Goal: Task Accomplishment & Management: Complete application form

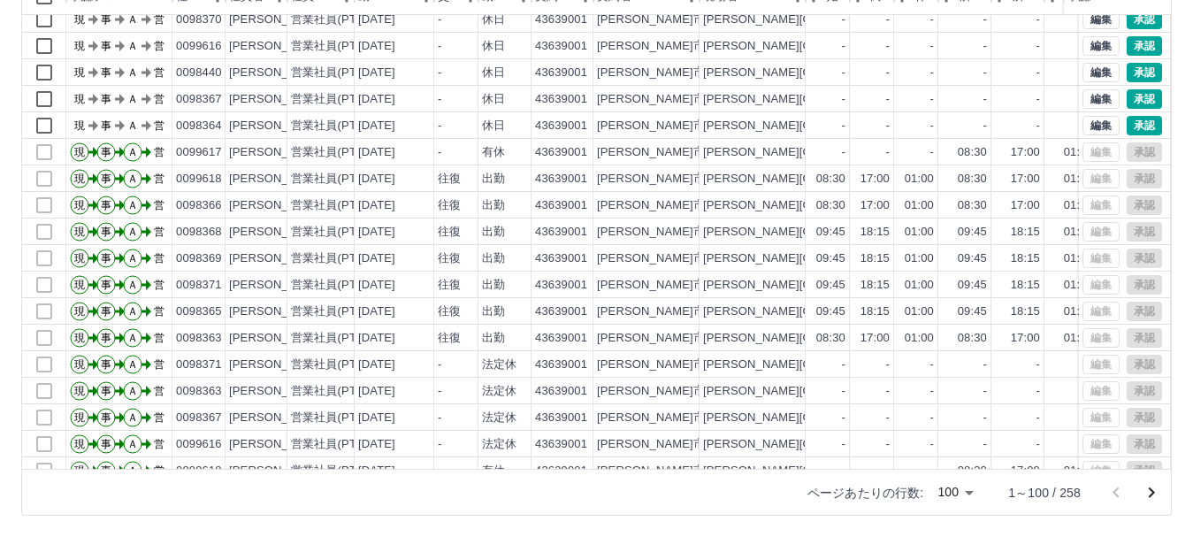
scroll to position [1151, 0]
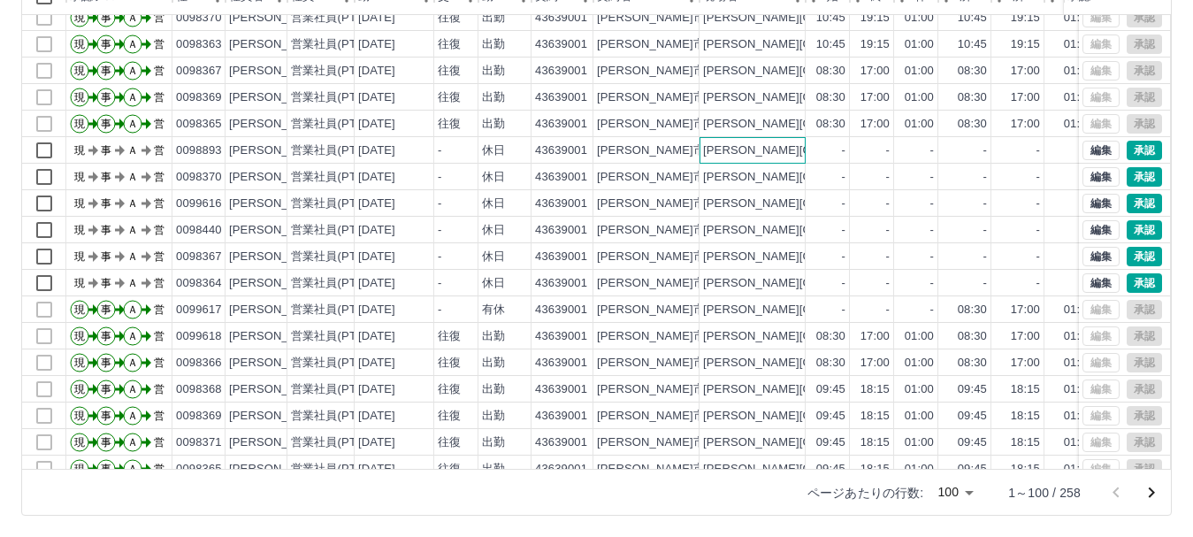
click at [711, 154] on div "[PERSON_NAME][GEOGRAPHIC_DATA]" at bounding box center [812, 150] width 218 height 17
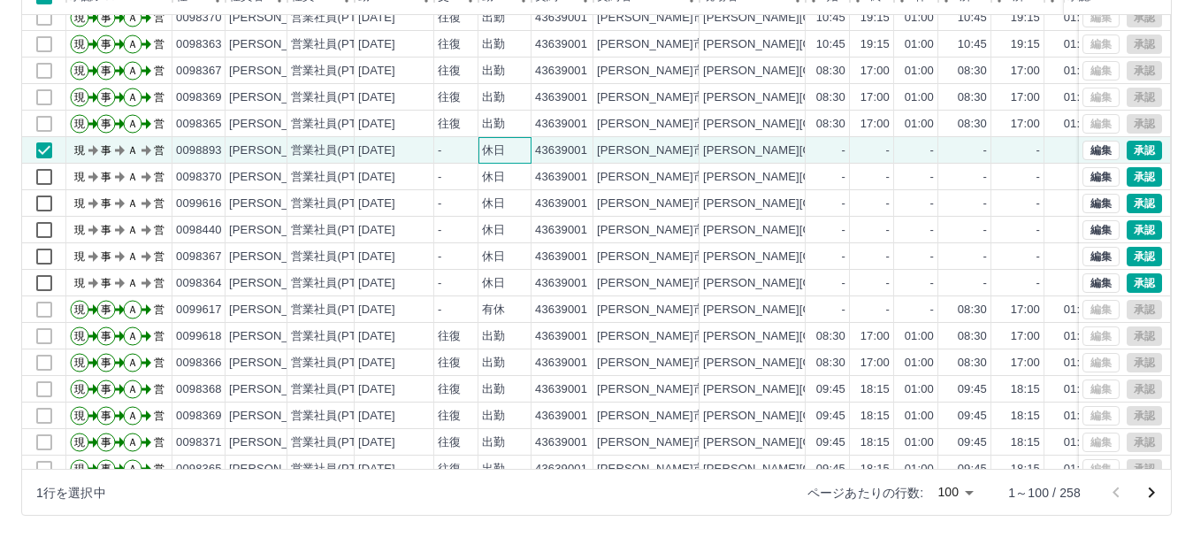
click at [486, 159] on div "休日" at bounding box center [504, 150] width 53 height 27
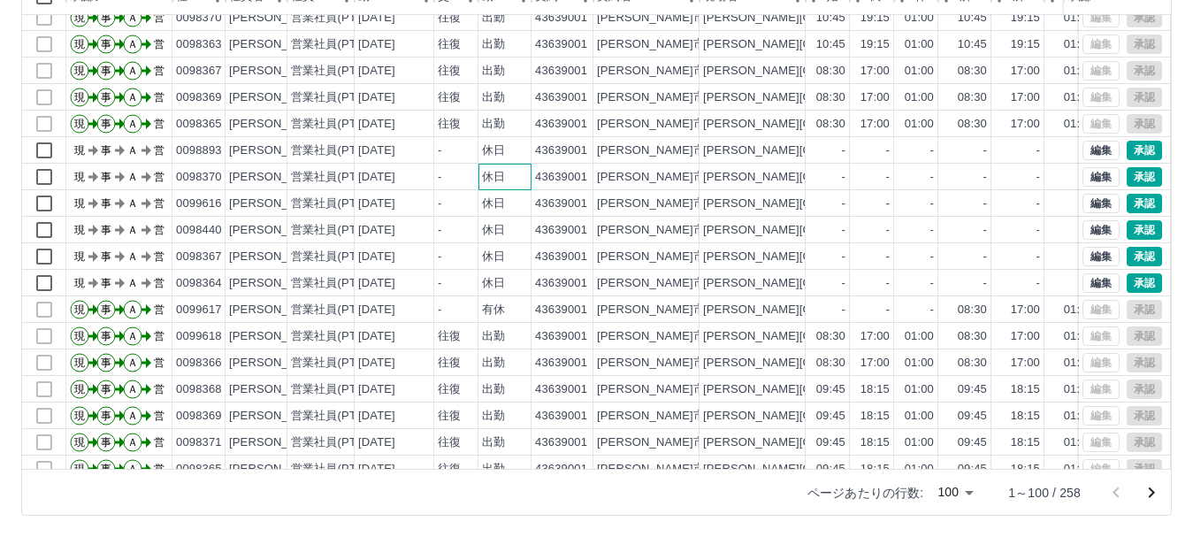
click at [481, 173] on div "休日" at bounding box center [504, 177] width 53 height 27
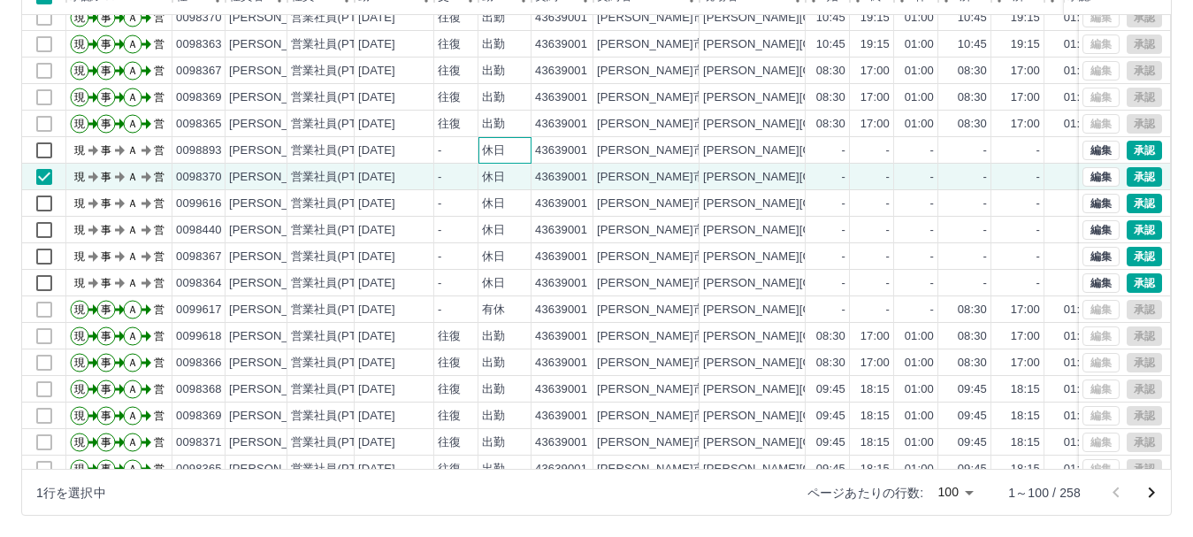
click at [479, 156] on div "休日" at bounding box center [504, 150] width 53 height 27
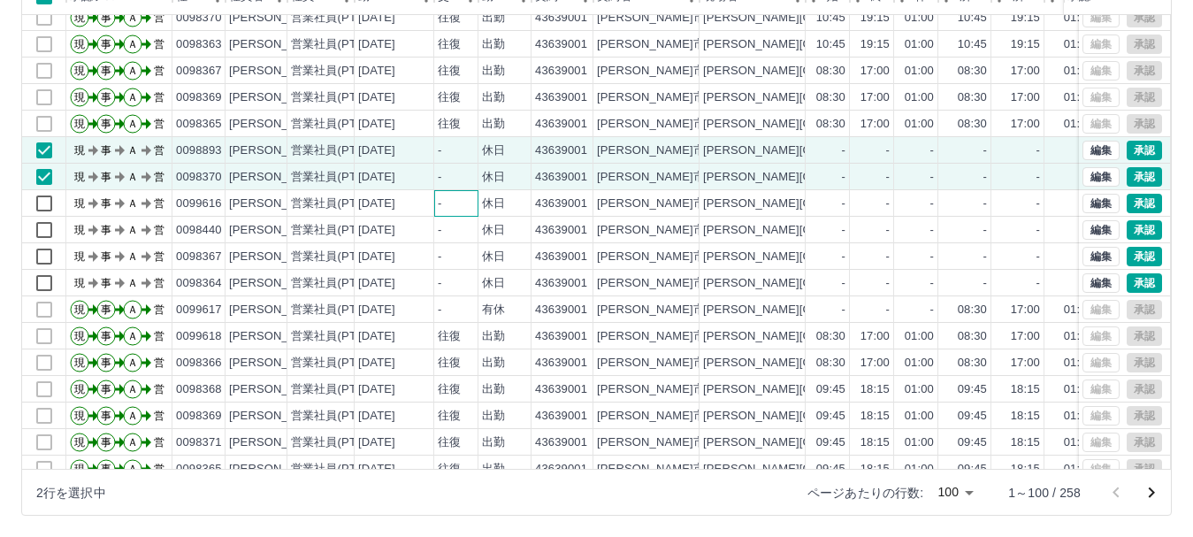
click at [471, 200] on div "-" at bounding box center [456, 203] width 44 height 27
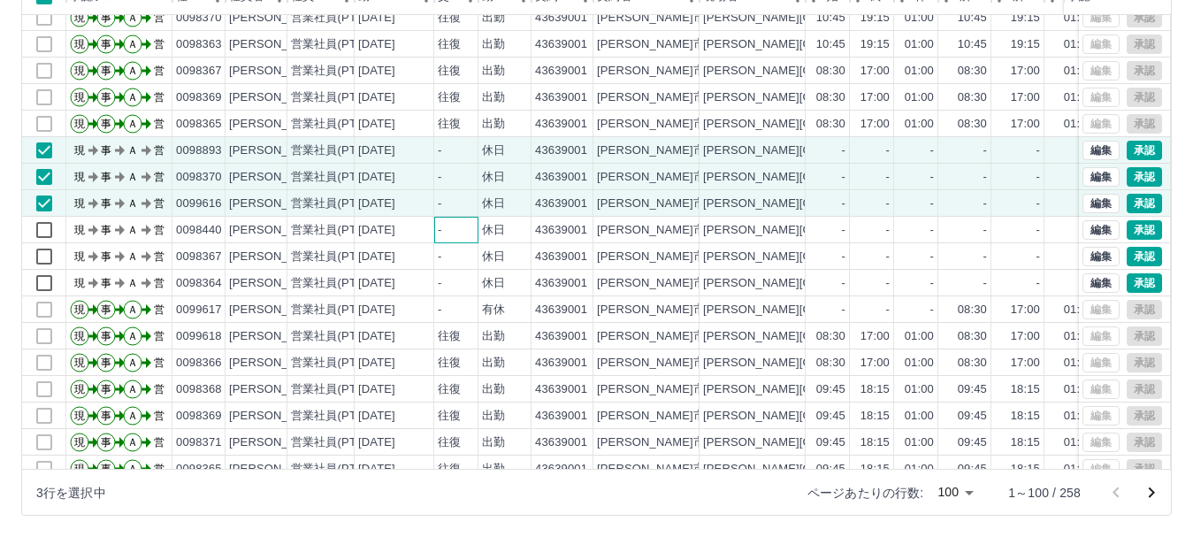
click at [474, 230] on div "-" at bounding box center [456, 230] width 44 height 27
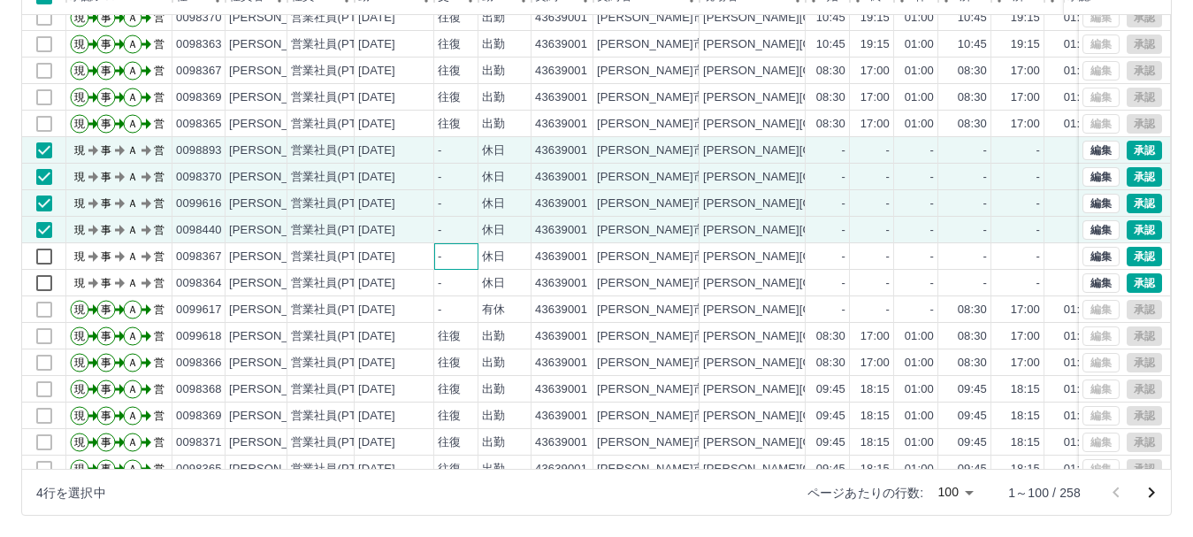
drag, startPoint x: 474, startPoint y: 247, endPoint x: 475, endPoint y: 256, distance: 8.9
click at [474, 248] on div "-" at bounding box center [456, 256] width 44 height 27
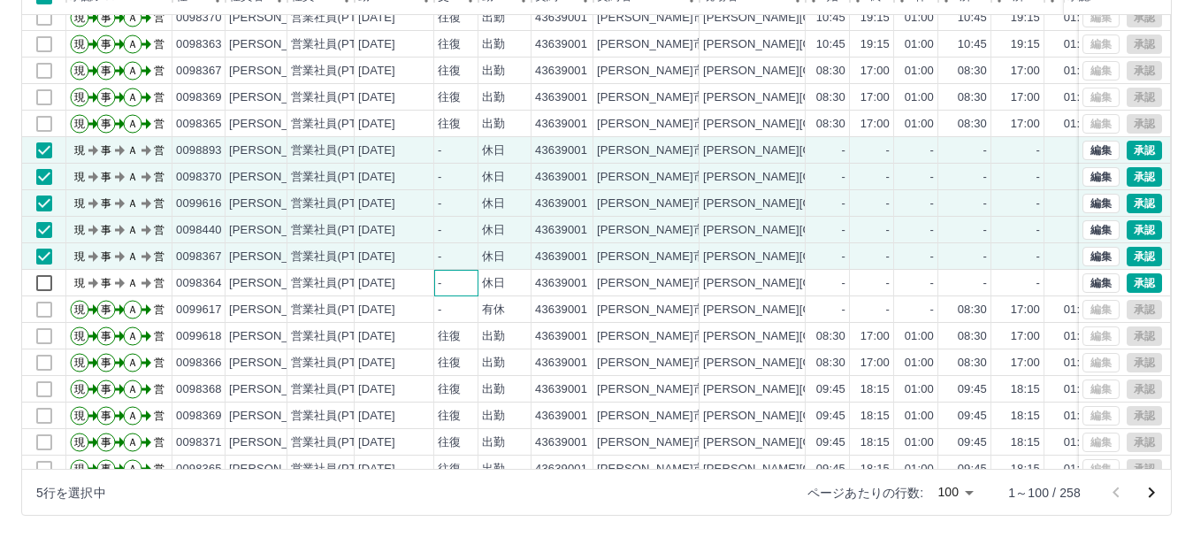
click at [477, 272] on div "-" at bounding box center [456, 283] width 44 height 27
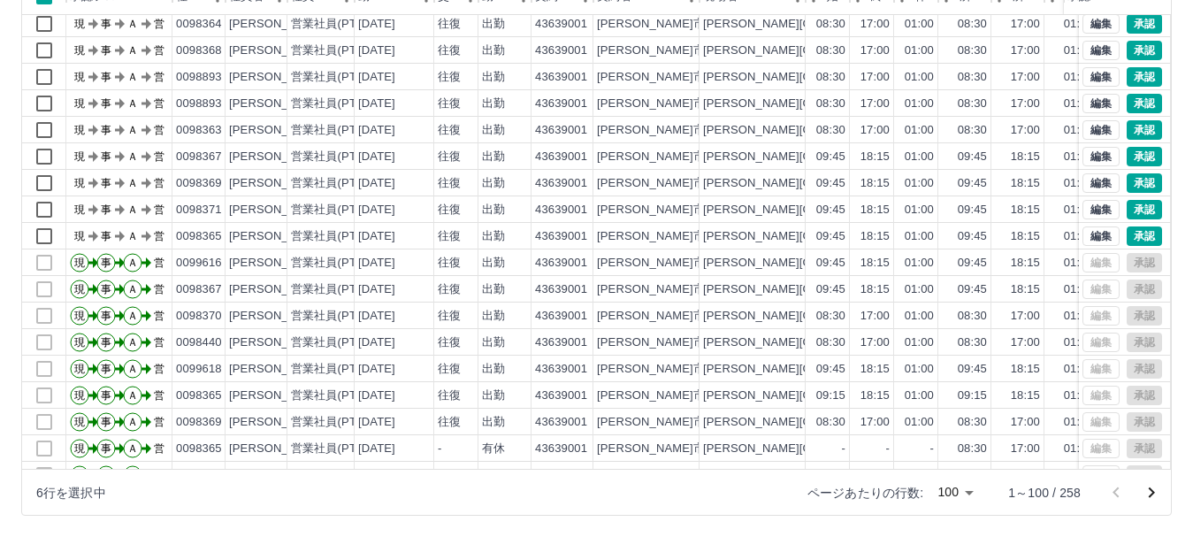
scroll to position [88, 0]
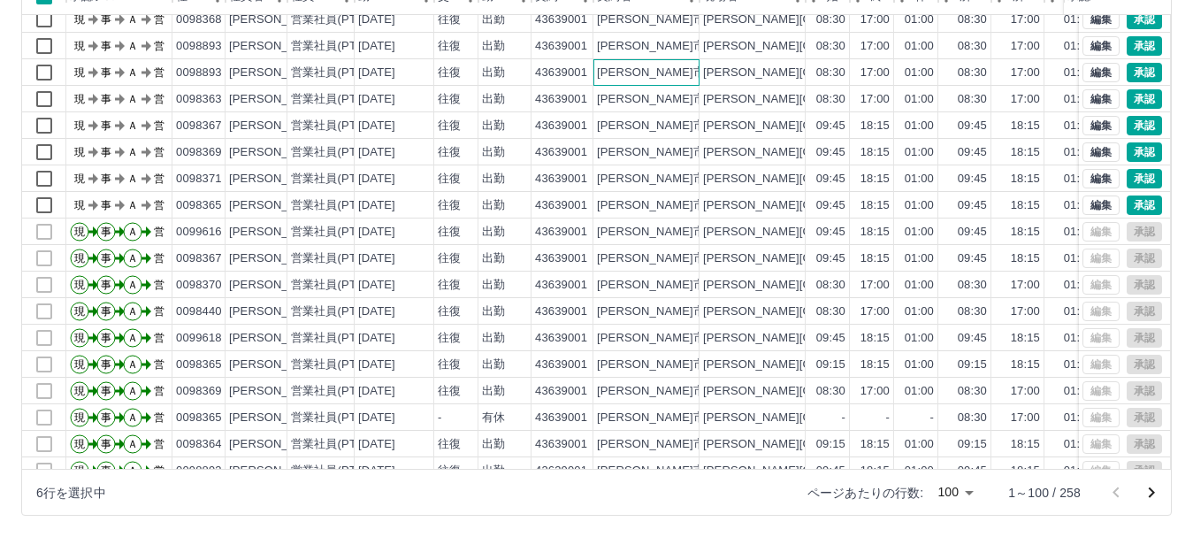
click at [688, 78] on div "[PERSON_NAME]市" at bounding box center [646, 72] width 106 height 27
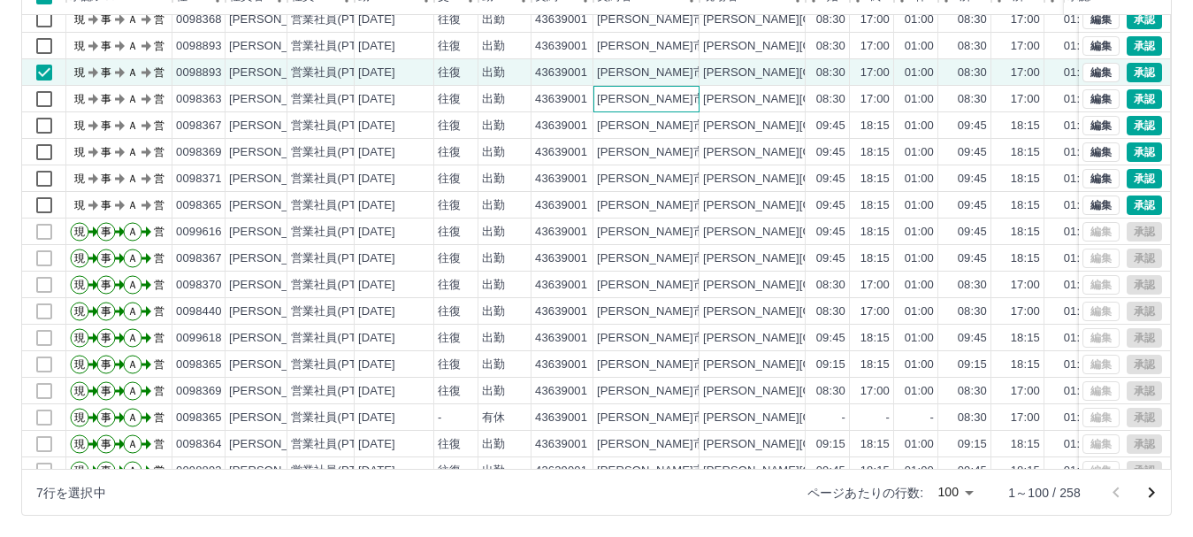
click at [685, 98] on div "[PERSON_NAME]市" at bounding box center [646, 99] width 106 height 27
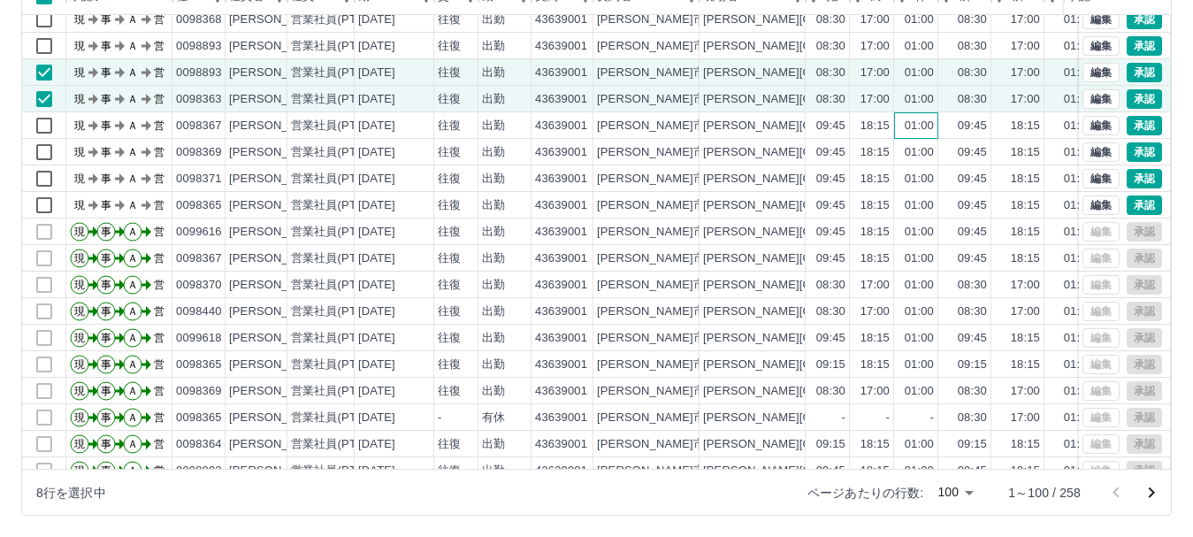
click at [904, 133] on div "01:00" at bounding box center [918, 126] width 29 height 17
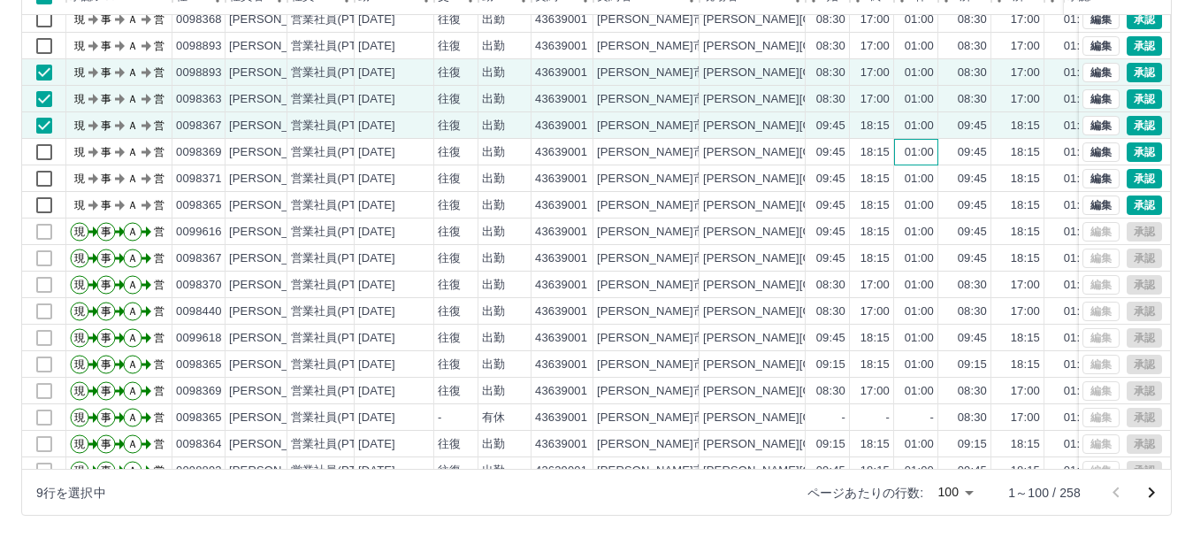
click at [898, 149] on div "01:00" at bounding box center [916, 152] width 44 height 27
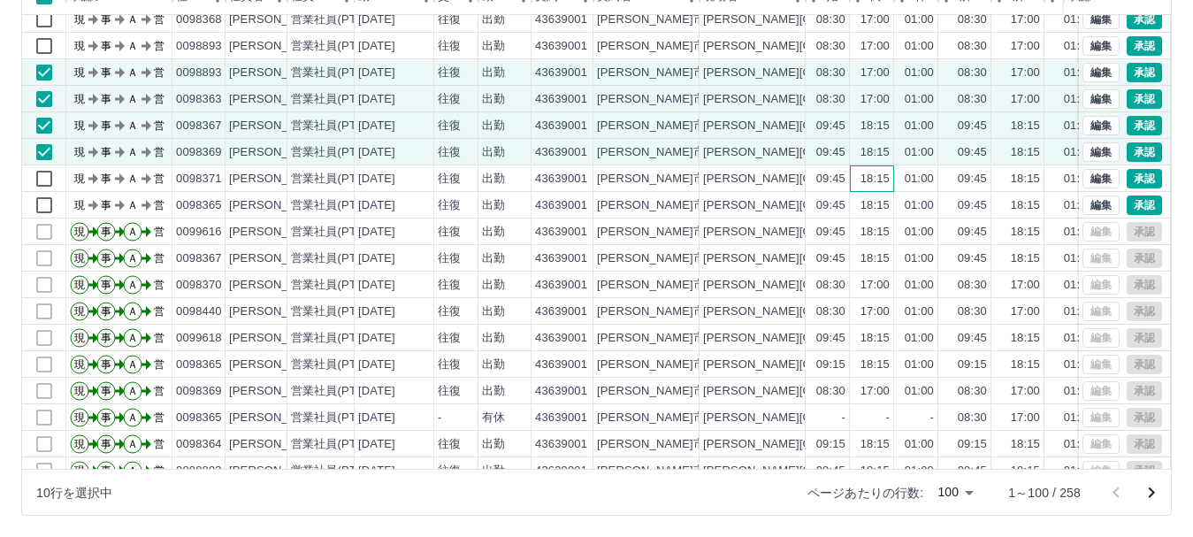
click at [892, 174] on div "18:15" at bounding box center [872, 178] width 44 height 27
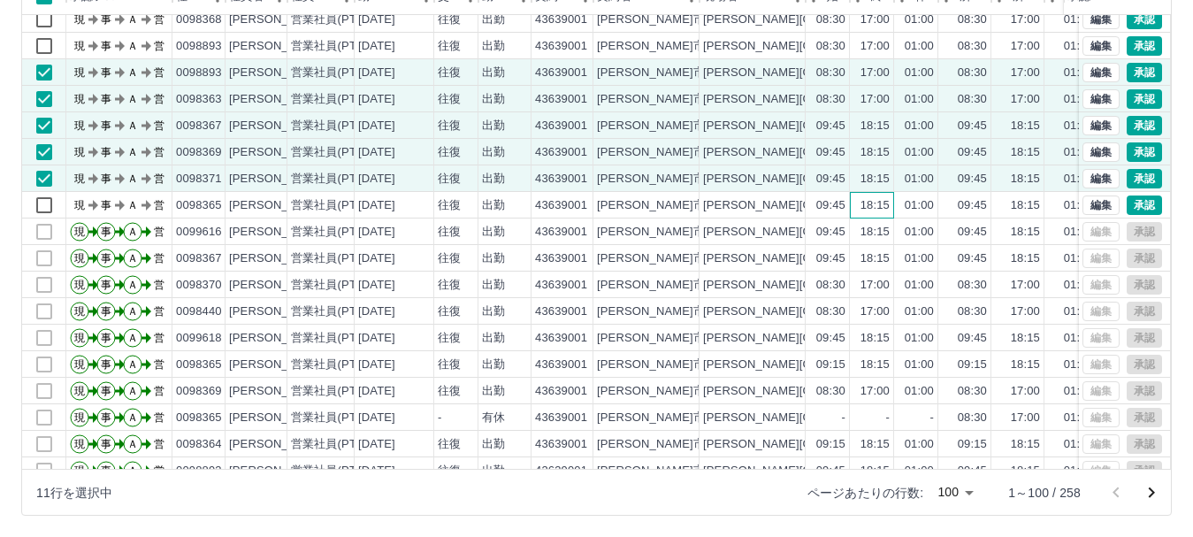
click at [889, 200] on div "18:15" at bounding box center [874, 205] width 29 height 17
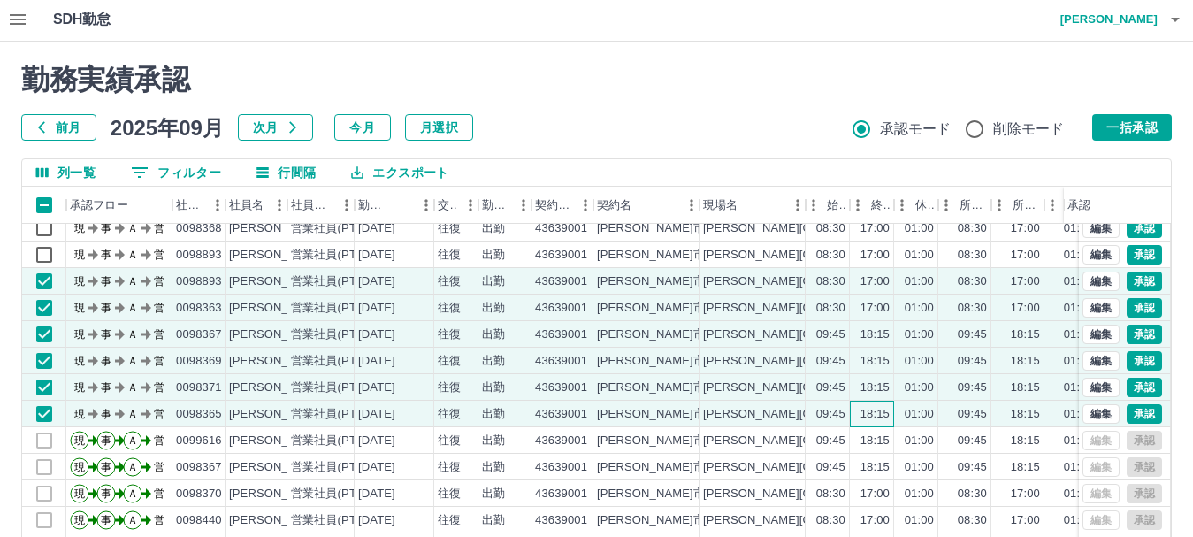
scroll to position [0, 0]
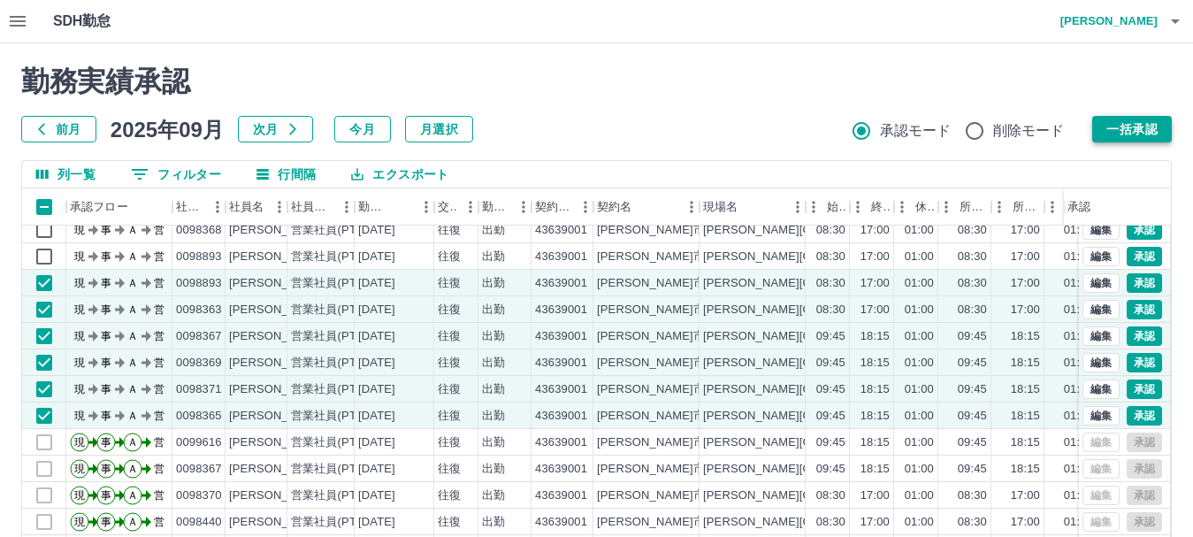
click at [1131, 125] on button "一括承認" at bounding box center [1132, 129] width 80 height 27
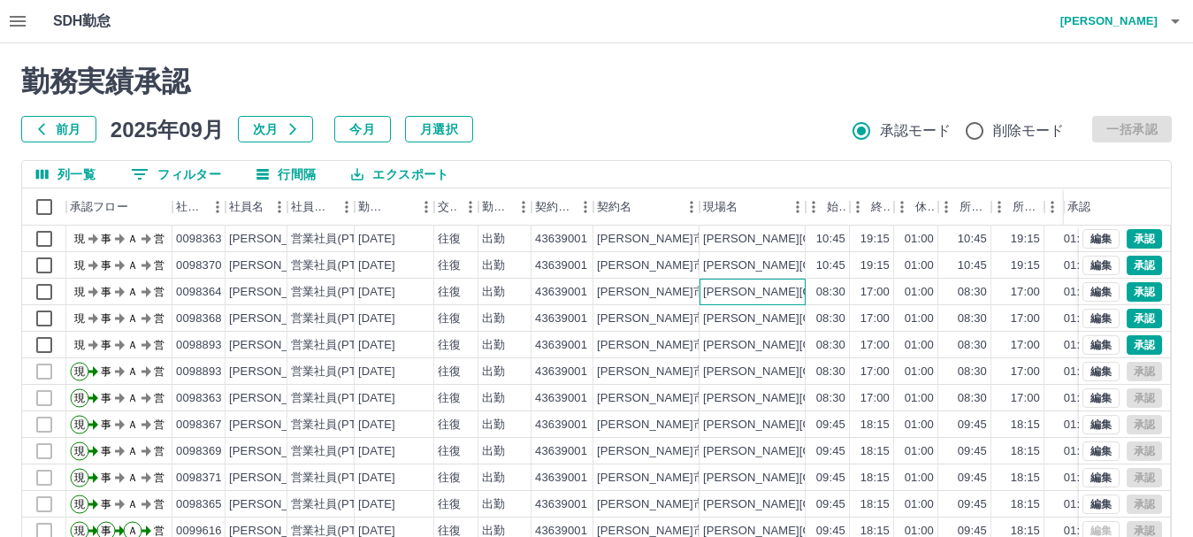
click at [782, 298] on div "[PERSON_NAME][GEOGRAPHIC_DATA]" at bounding box center [812, 292] width 218 height 17
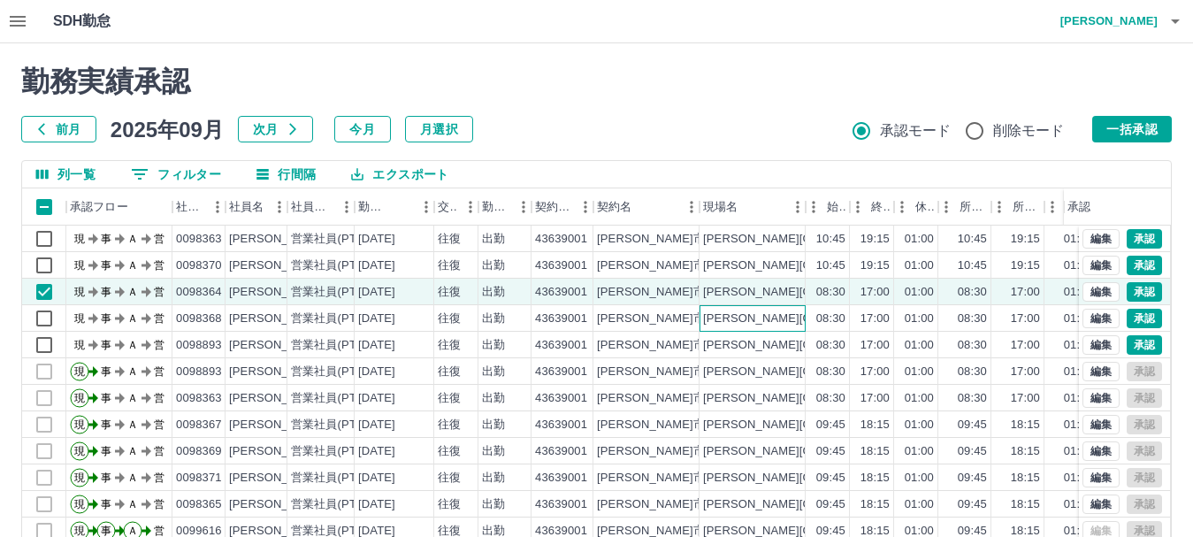
click at [785, 318] on div "[PERSON_NAME][GEOGRAPHIC_DATA]" at bounding box center [812, 318] width 218 height 17
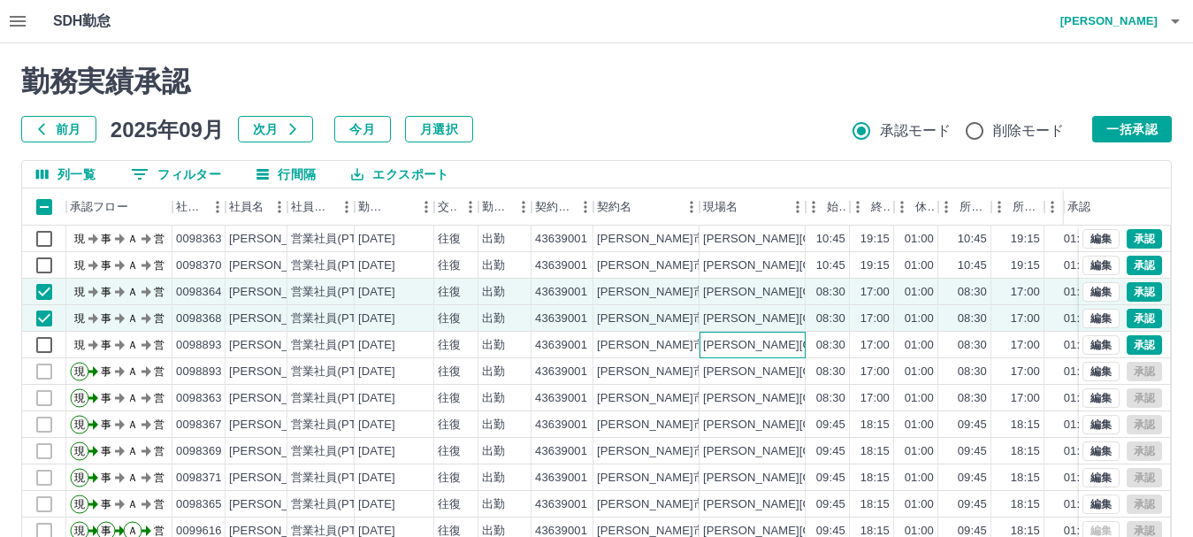
click at [790, 347] on div "[PERSON_NAME][GEOGRAPHIC_DATA]" at bounding box center [812, 345] width 218 height 17
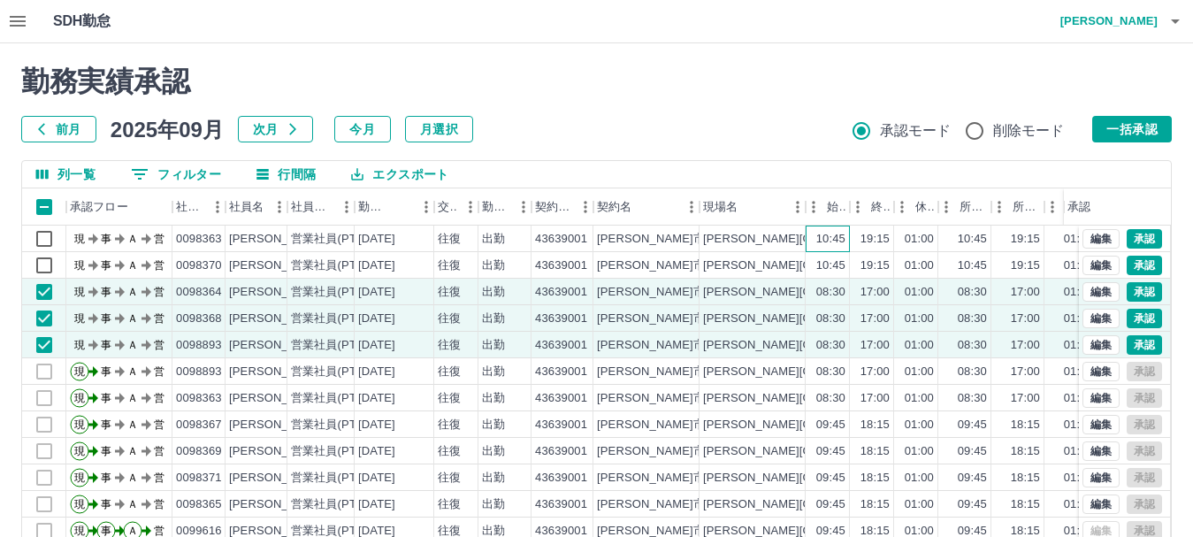
click at [829, 240] on div "10:45" at bounding box center [830, 239] width 29 height 17
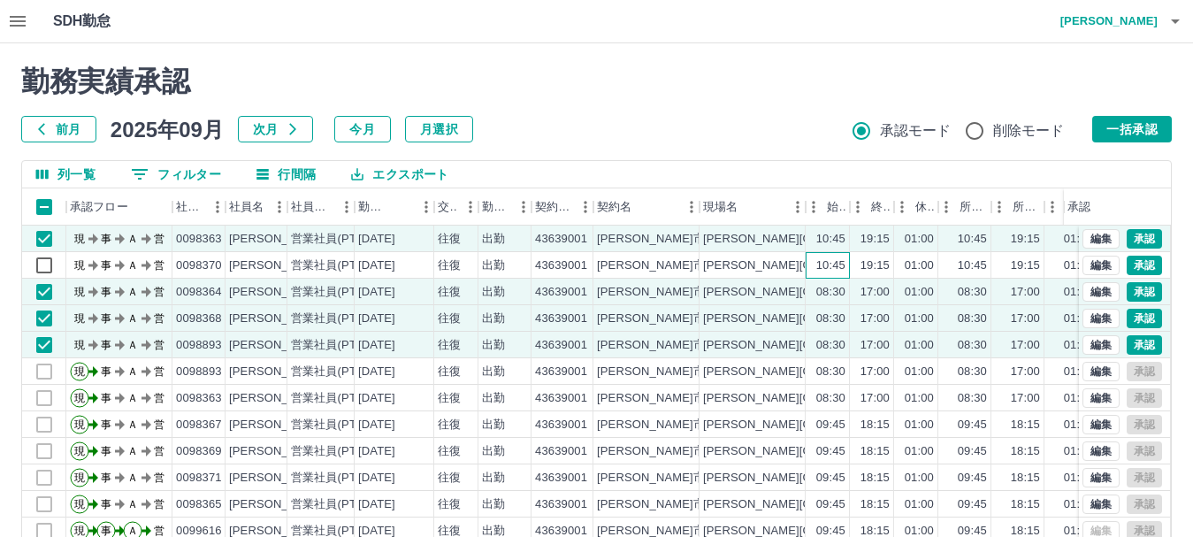
click at [834, 263] on div "10:45" at bounding box center [830, 265] width 29 height 17
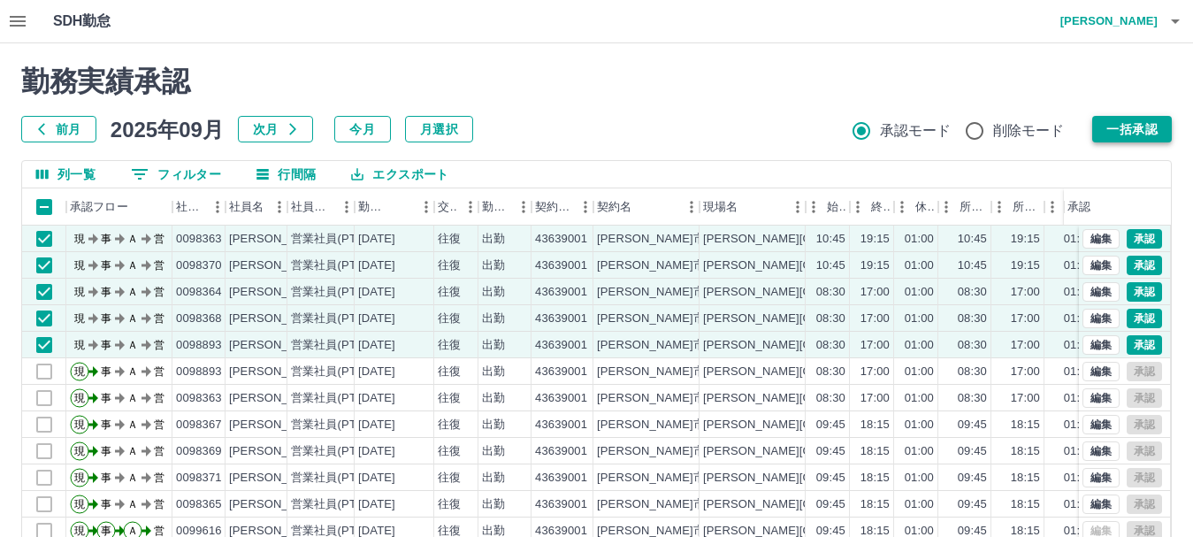
click at [1133, 121] on button "一括承認" at bounding box center [1132, 129] width 80 height 27
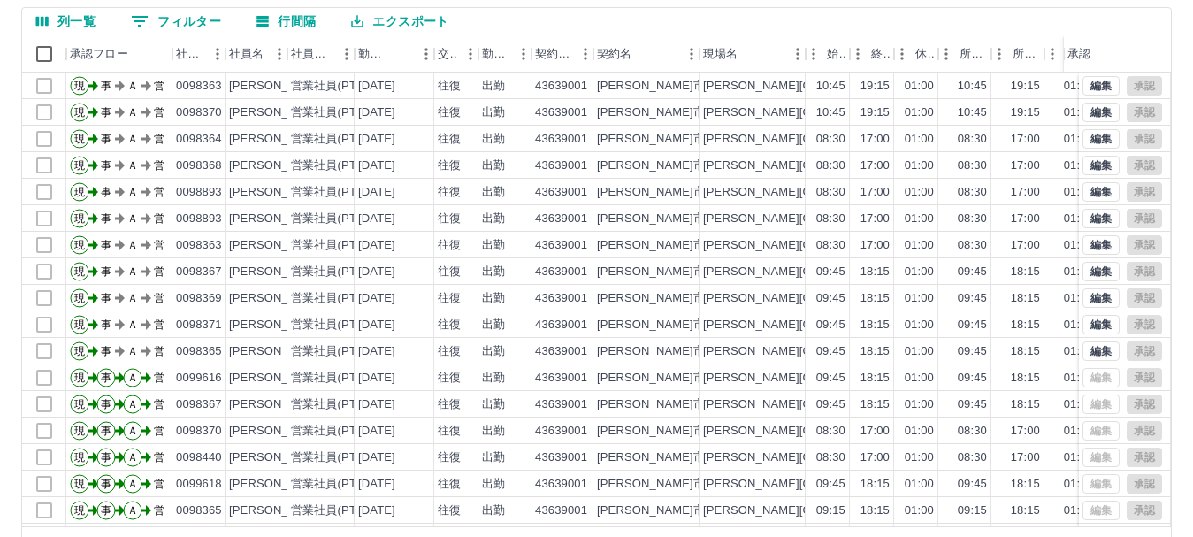
scroll to position [34, 0]
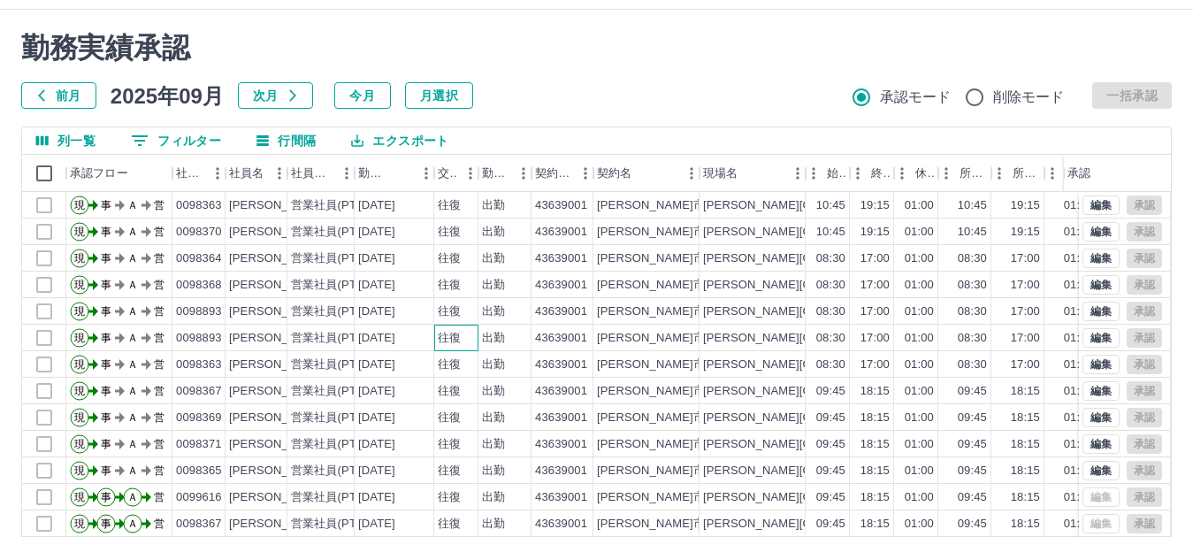
click at [458, 338] on div "往復" at bounding box center [449, 338] width 23 height 17
click at [462, 360] on div "往復" at bounding box center [456, 364] width 44 height 27
click at [469, 391] on div "往復" at bounding box center [456, 391] width 44 height 27
drag, startPoint x: 473, startPoint y: 412, endPoint x: 476, endPoint y: 426, distance: 14.4
click at [475, 415] on div "往復" at bounding box center [456, 417] width 44 height 27
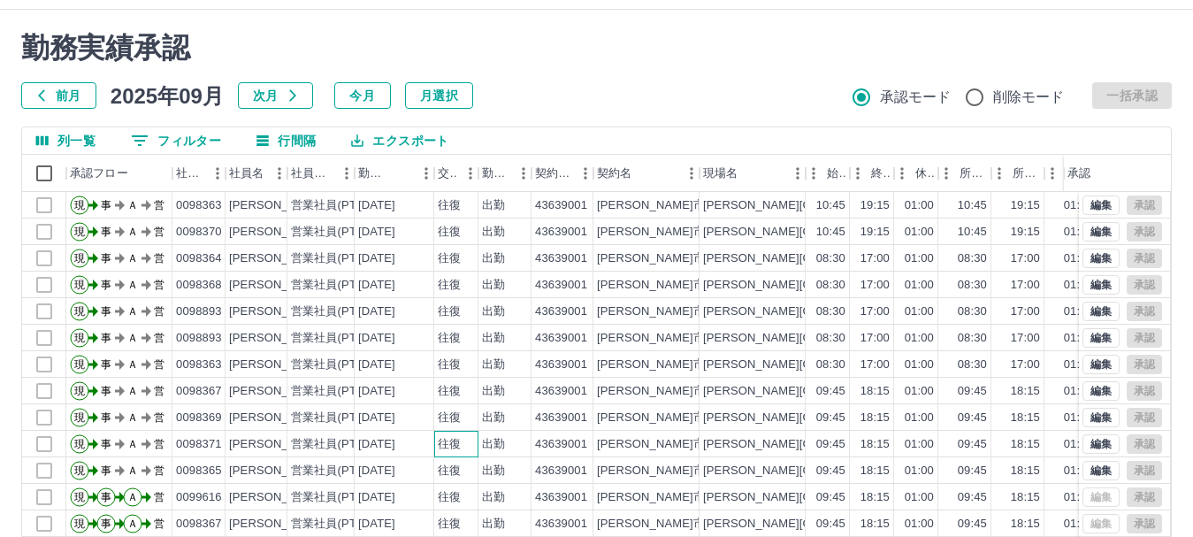
click at [477, 434] on div "往復" at bounding box center [456, 444] width 44 height 27
click at [482, 462] on div "出勤" at bounding box center [493, 470] width 23 height 17
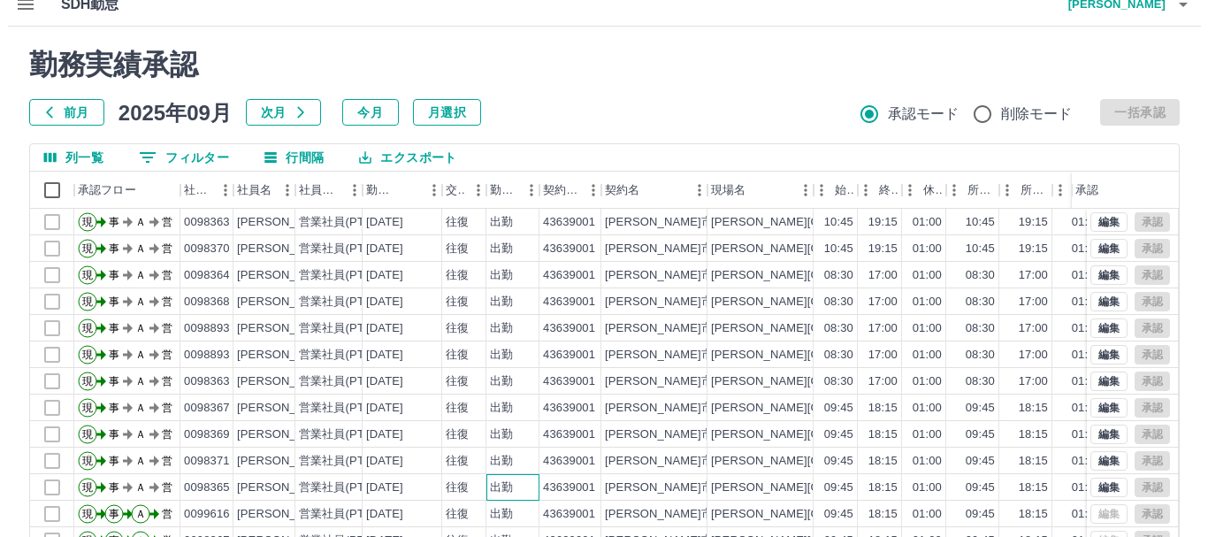
scroll to position [0, 0]
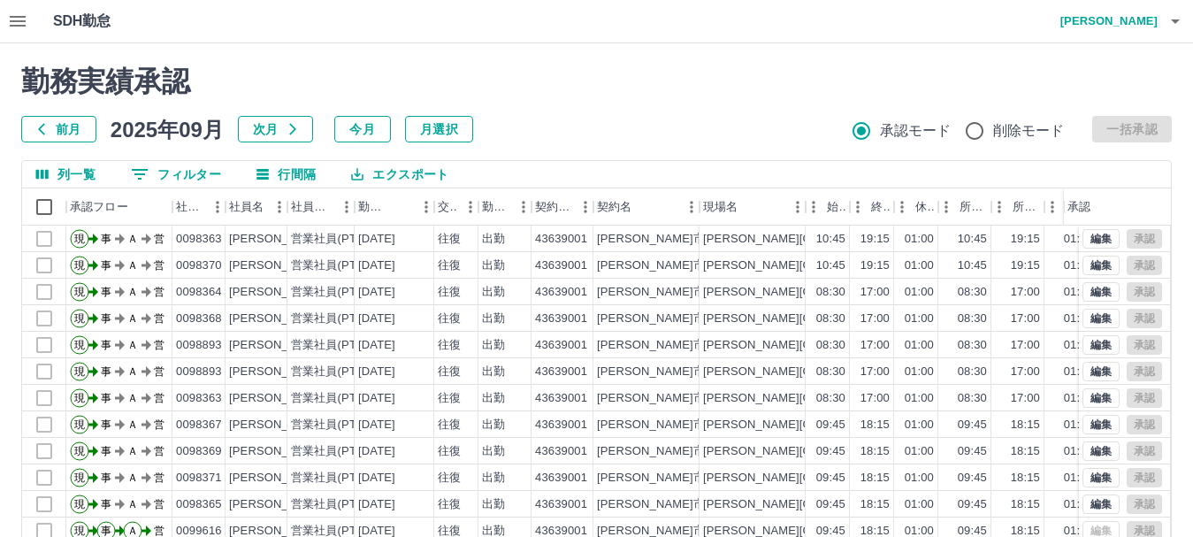
click at [8, 28] on icon "button" at bounding box center [17, 21] width 21 height 21
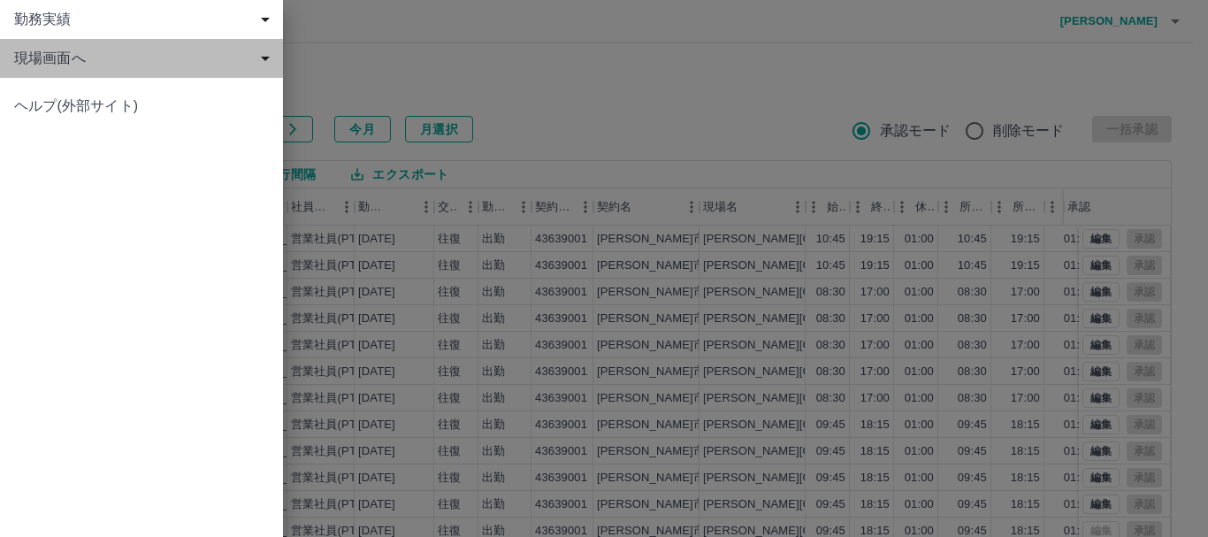
click at [39, 64] on span "現場画面へ" at bounding box center [145, 58] width 262 height 21
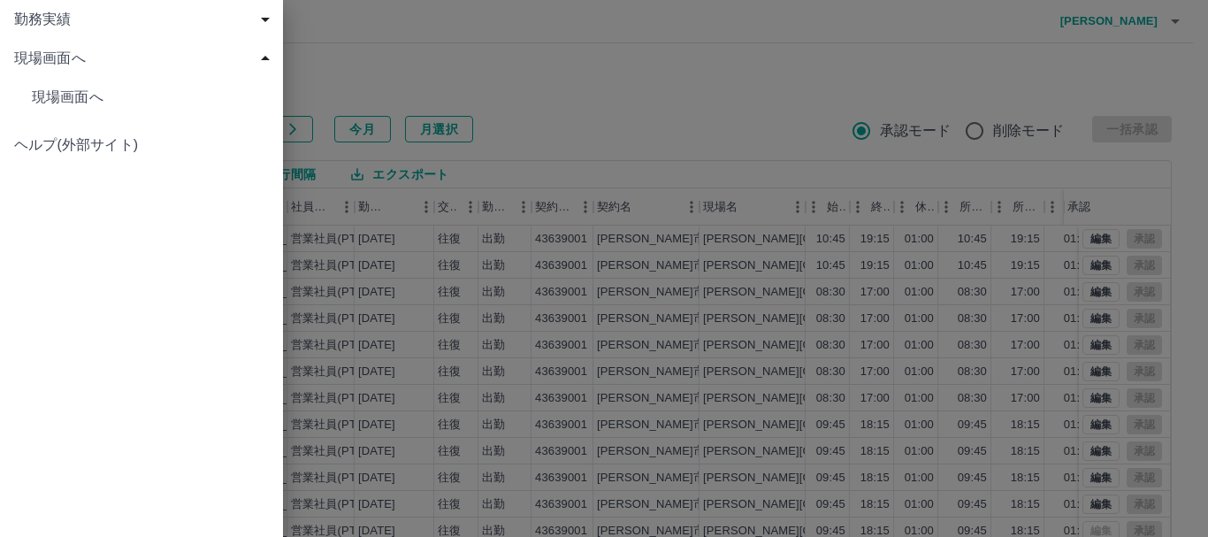
click at [68, 103] on span "現場画面へ" at bounding box center [150, 97] width 237 height 21
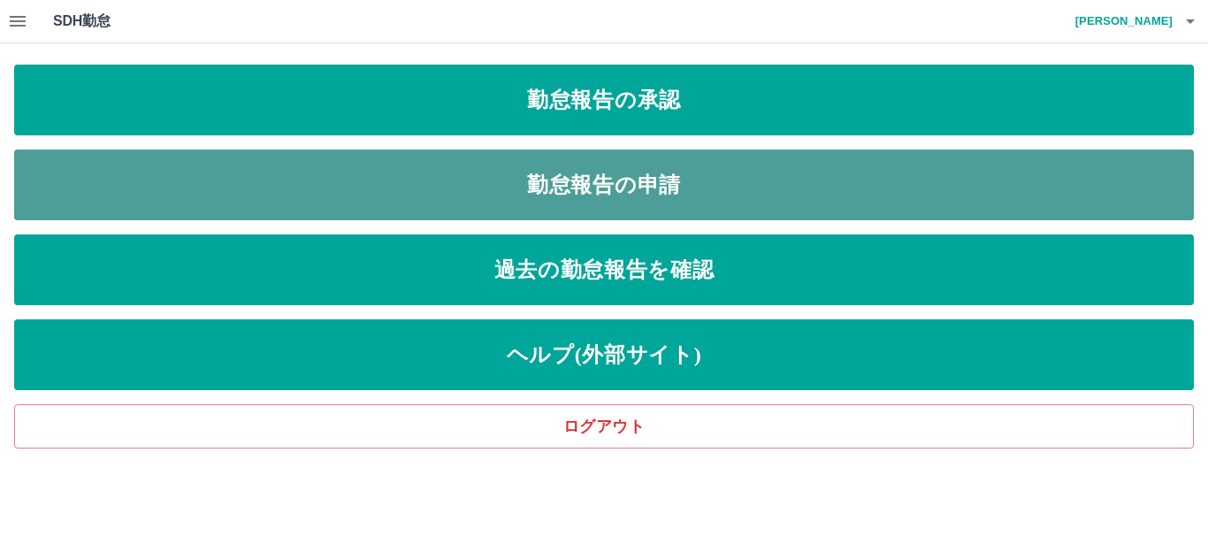
click at [622, 197] on link "勤怠報告の申請" at bounding box center [603, 184] width 1179 height 71
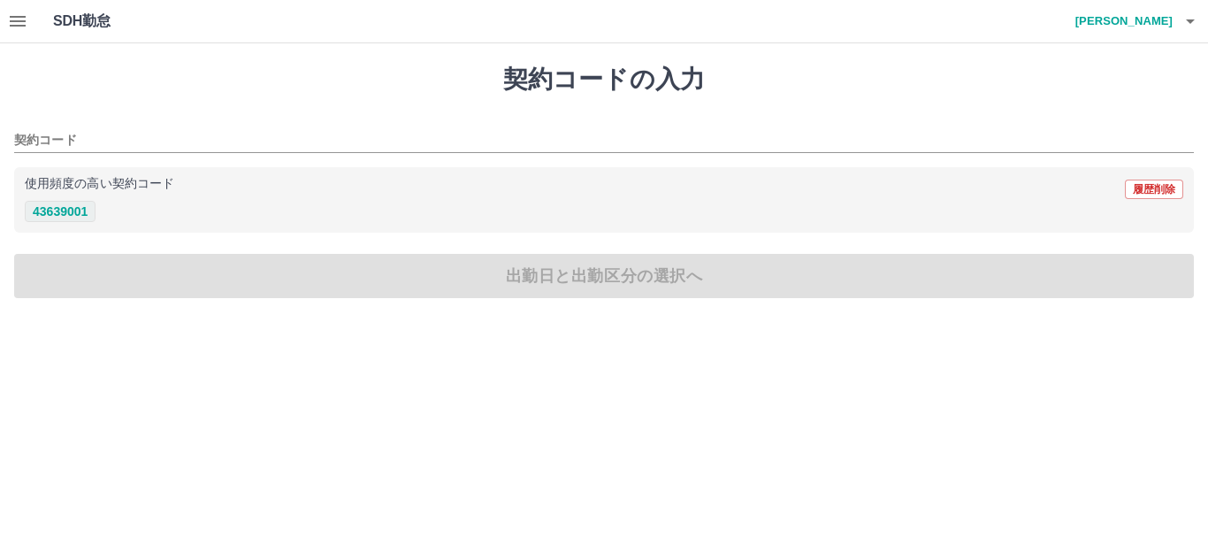
click at [67, 204] on button "43639001" at bounding box center [60, 211] width 71 height 21
type input "********"
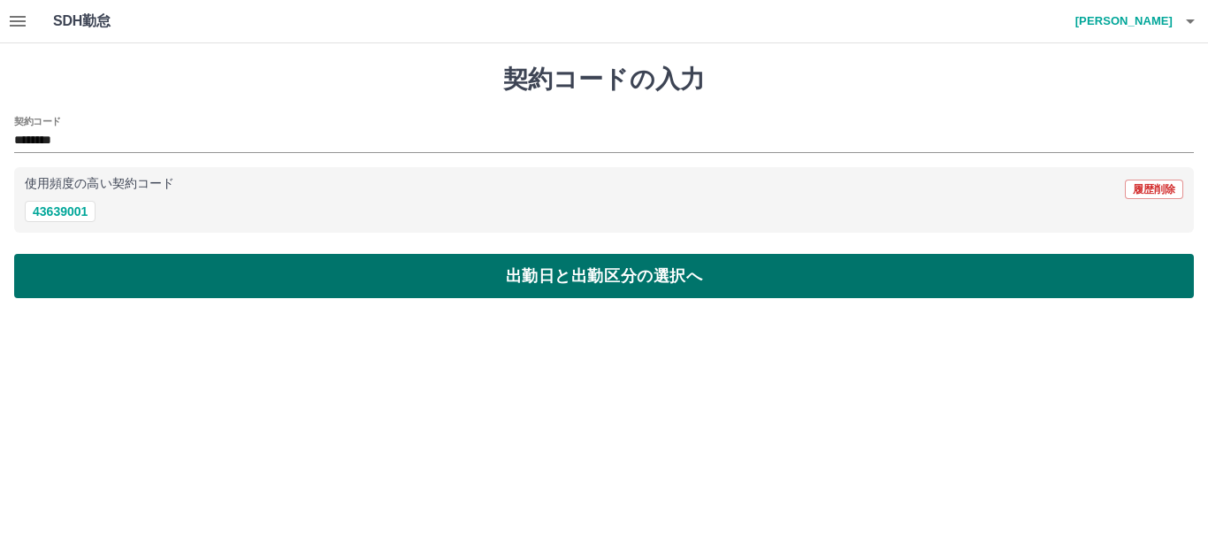
click at [85, 265] on button "出勤日と出勤区分の選択へ" at bounding box center [603, 276] width 1179 height 44
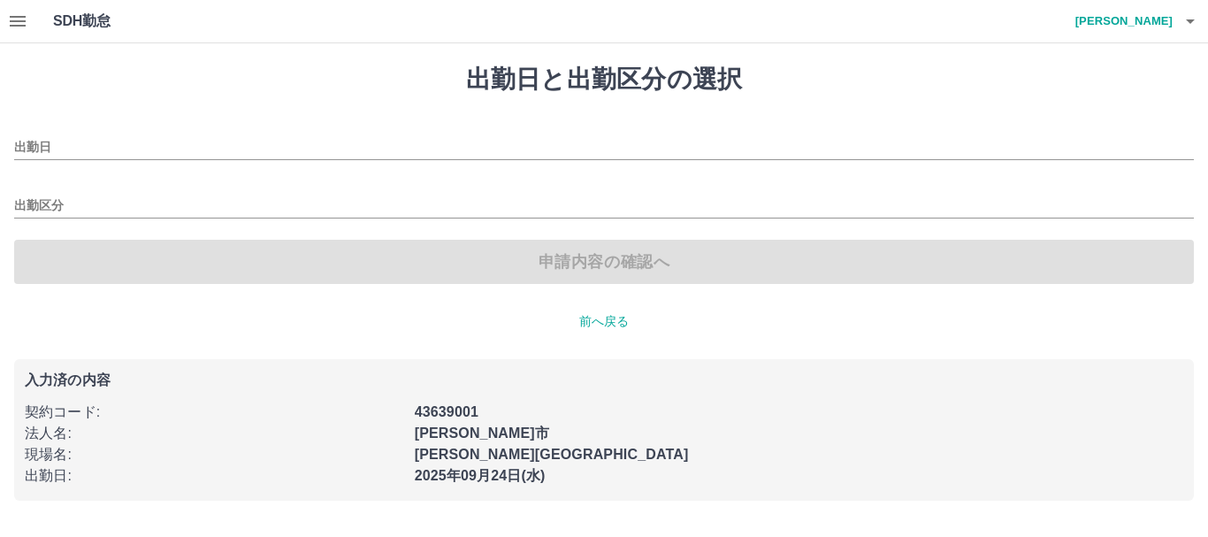
type input "**********"
click at [62, 207] on input "出勤区分" at bounding box center [603, 206] width 1179 height 22
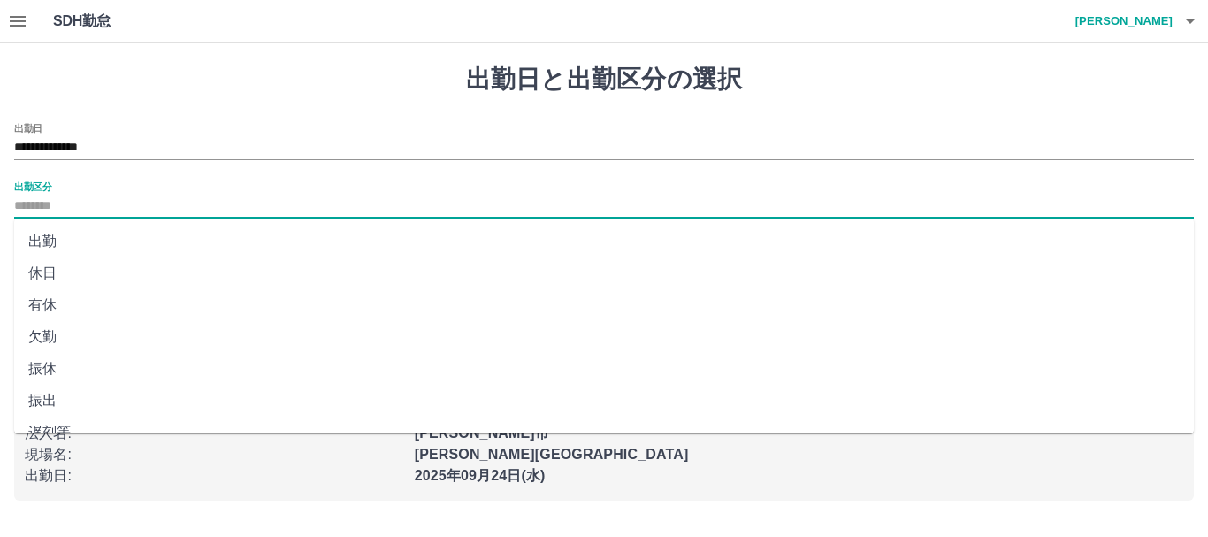
click at [101, 300] on li "有休" at bounding box center [603, 305] width 1179 height 32
type input "**"
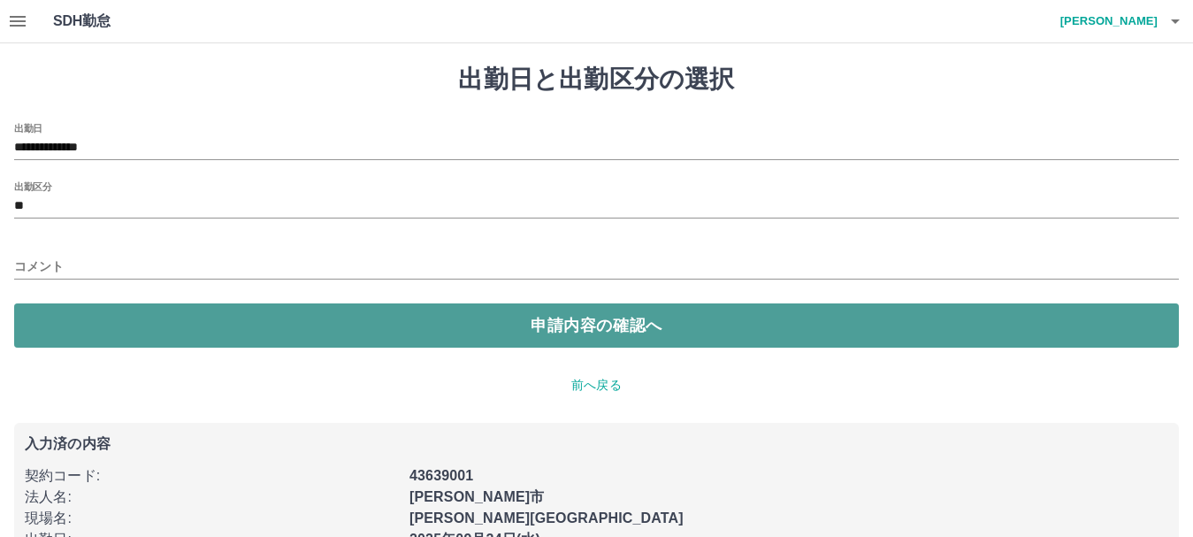
click at [111, 330] on button "申請内容の確認へ" at bounding box center [596, 325] width 1164 height 44
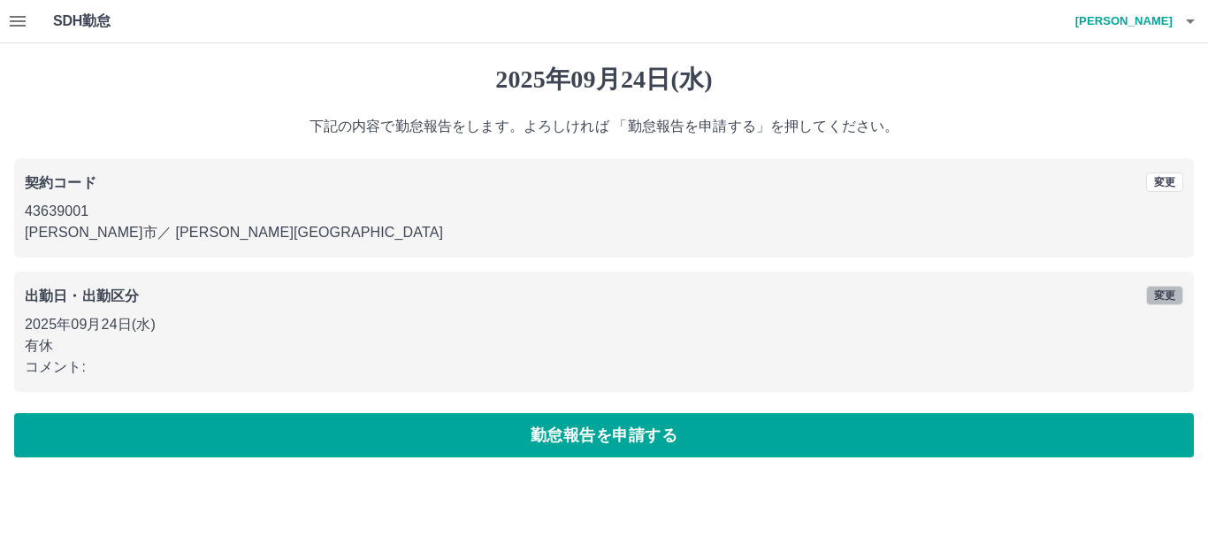
click at [1153, 297] on button "変更" at bounding box center [1164, 295] width 37 height 19
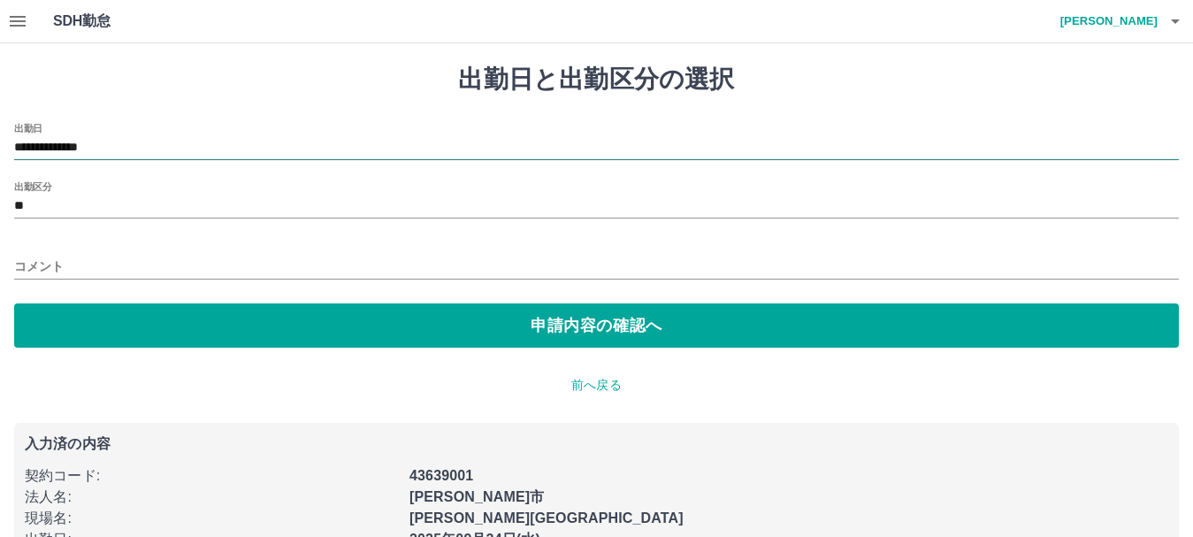
click at [88, 151] on input "**********" at bounding box center [596, 148] width 1164 height 22
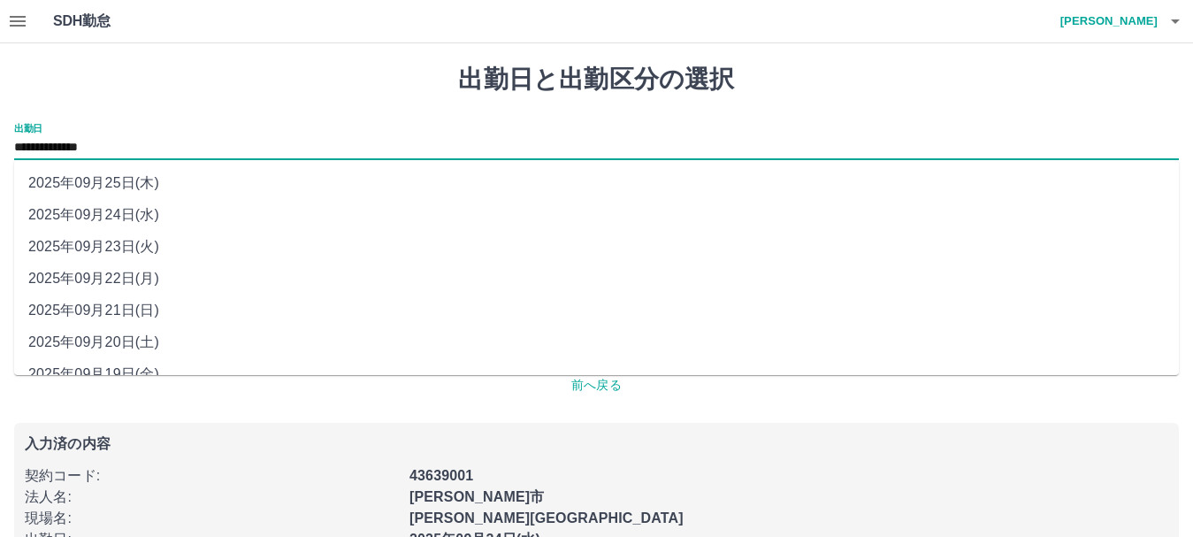
click at [88, 310] on li "2025年09月21日(日)" at bounding box center [596, 310] width 1164 height 32
type input "**********"
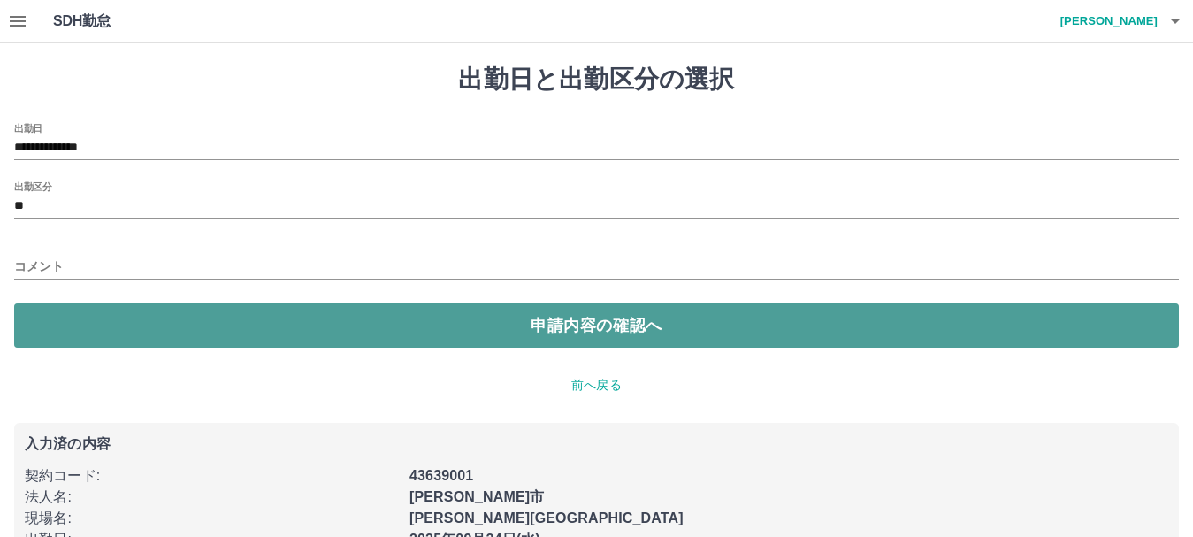
click at [248, 329] on button "申請内容の確認へ" at bounding box center [596, 325] width 1164 height 44
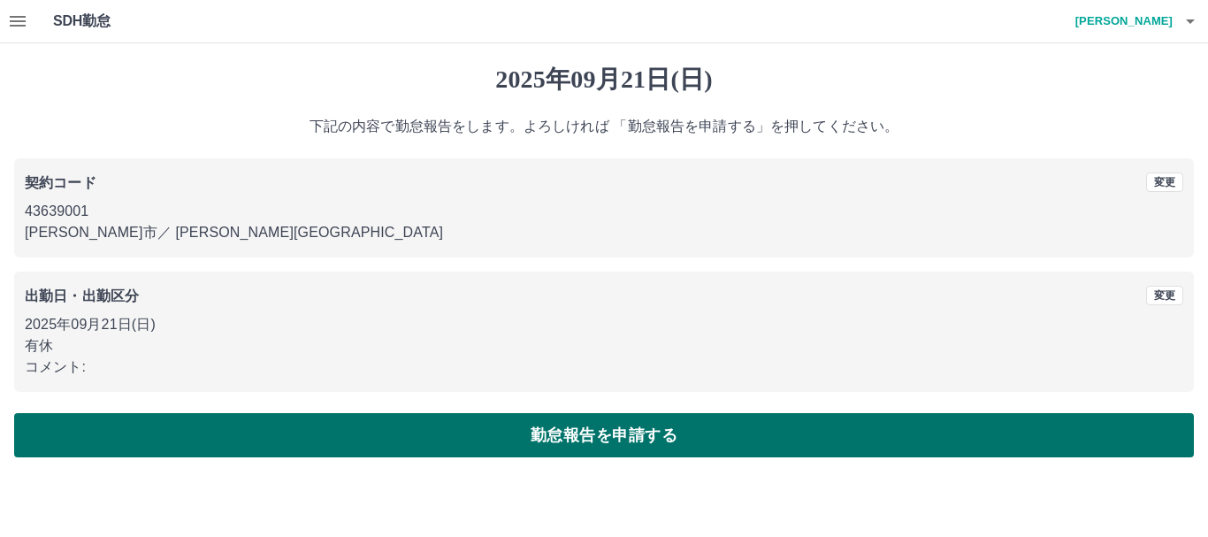
click at [303, 437] on button "勤怠報告を申請する" at bounding box center [603, 435] width 1179 height 44
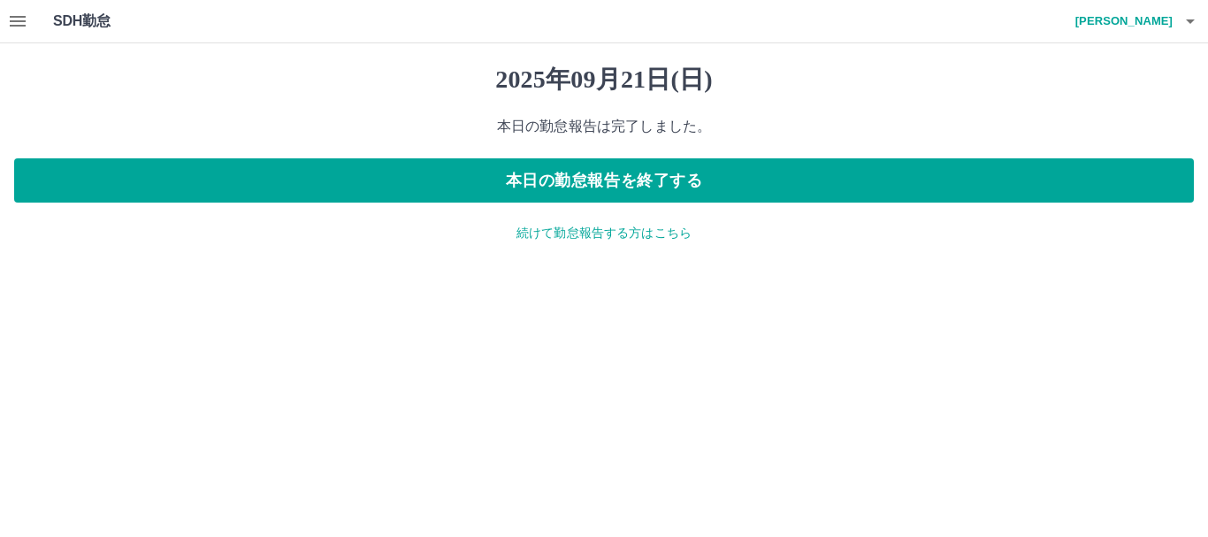
click at [632, 239] on p "続けて勤怠報告する方はこちら" at bounding box center [603, 233] width 1179 height 19
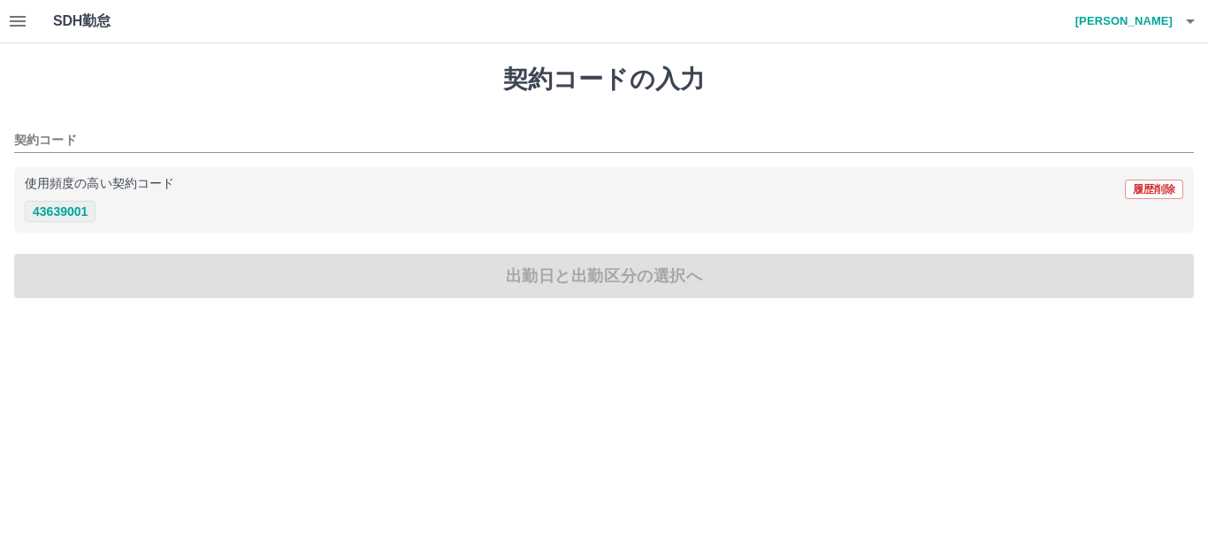
click at [74, 211] on button "43639001" at bounding box center [60, 211] width 71 height 21
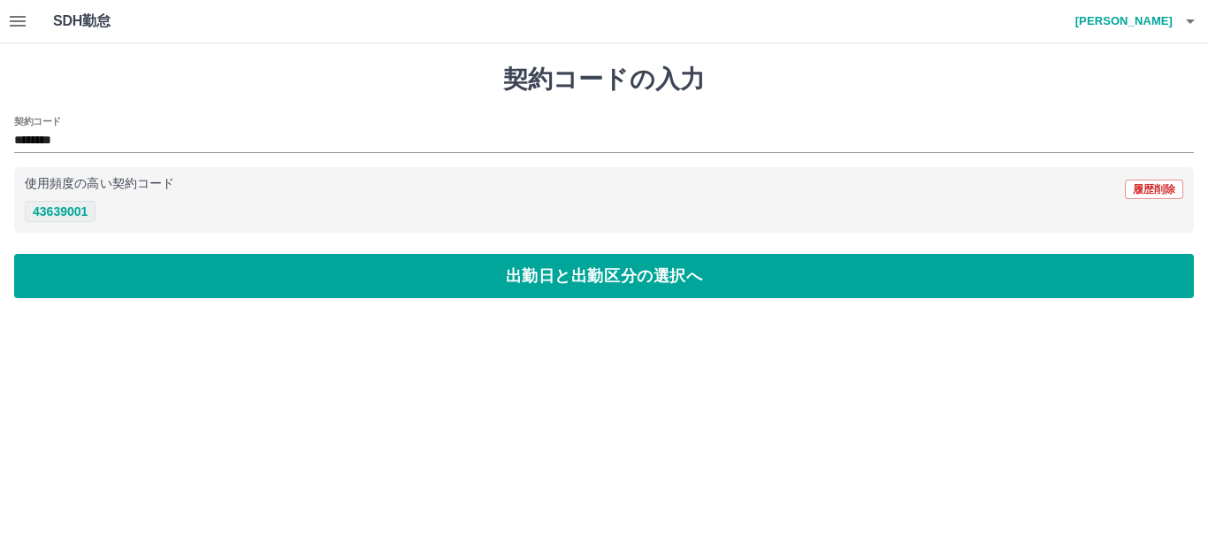
type input "********"
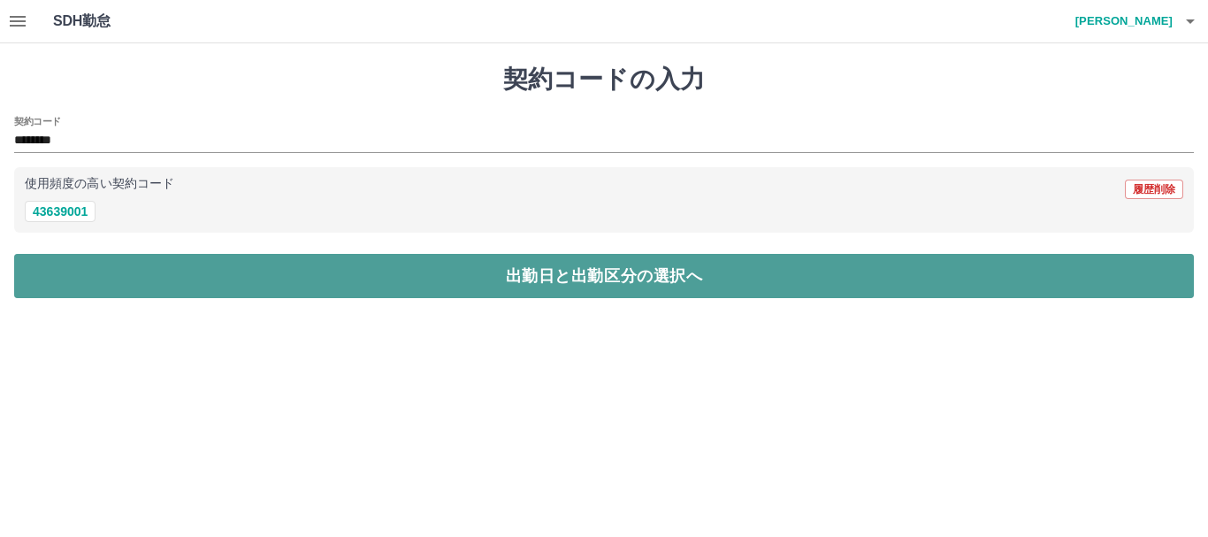
click at [78, 261] on button "出勤日と出勤区分の選択へ" at bounding box center [603, 276] width 1179 height 44
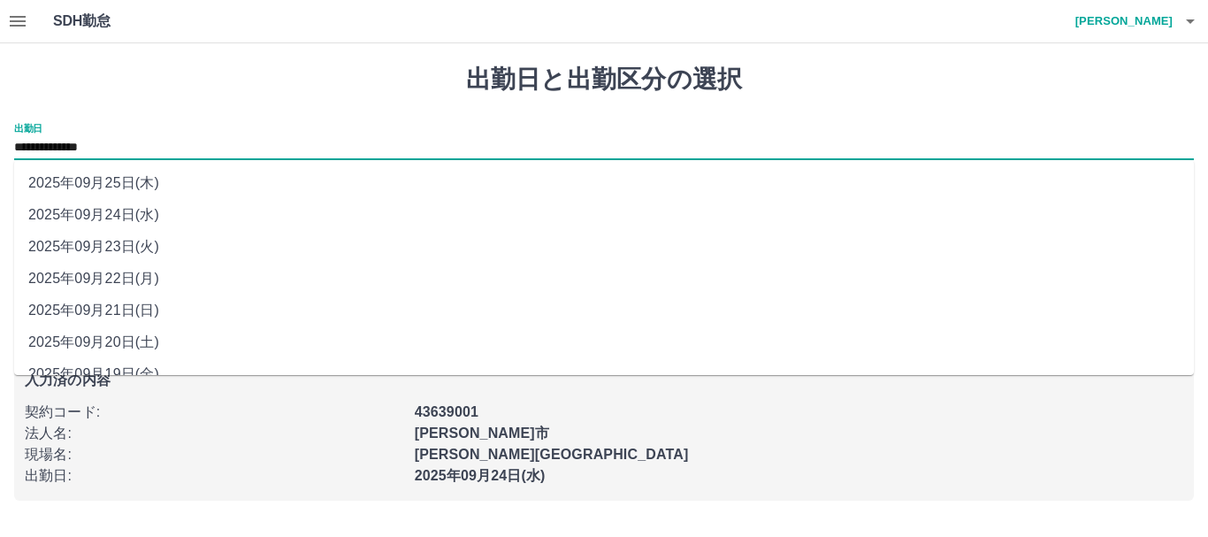
click at [58, 138] on input "**********" at bounding box center [603, 148] width 1179 height 22
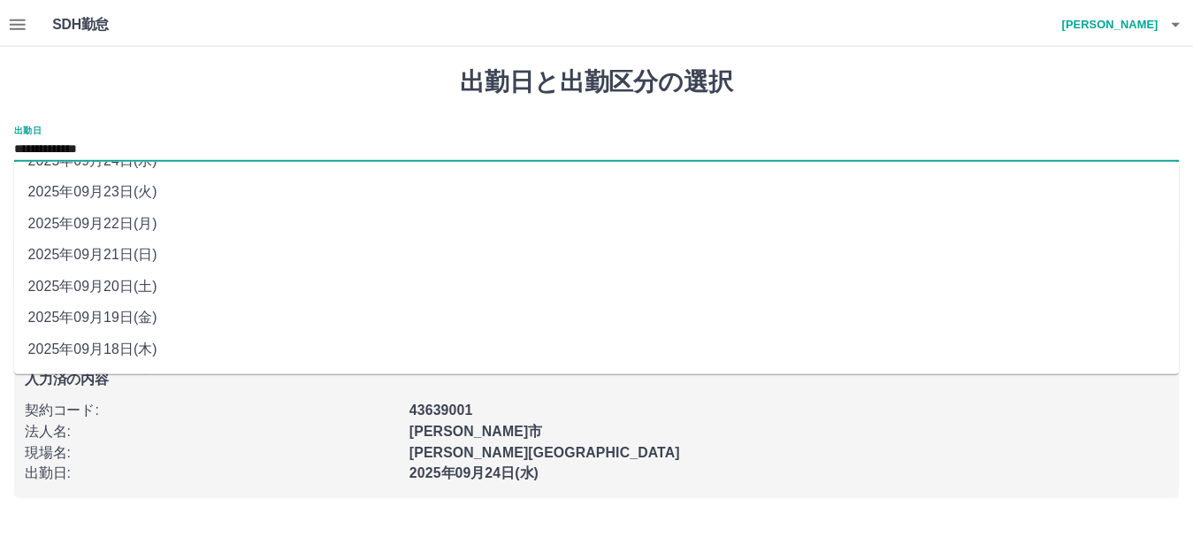
scroll to position [86, 0]
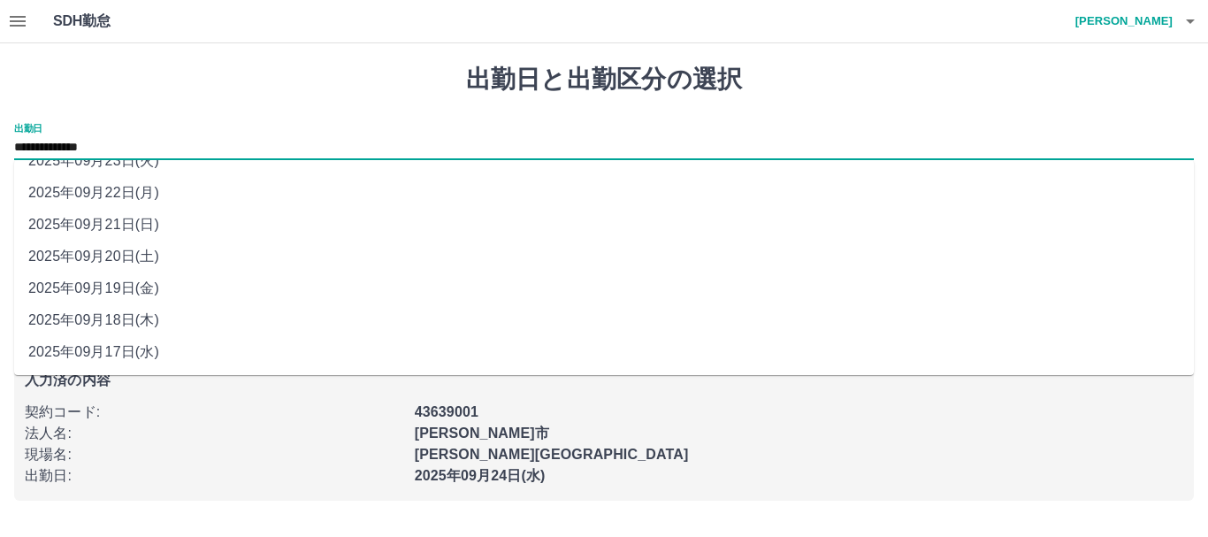
click at [1161, 23] on h4 "[PERSON_NAME]" at bounding box center [1119, 21] width 106 height 42
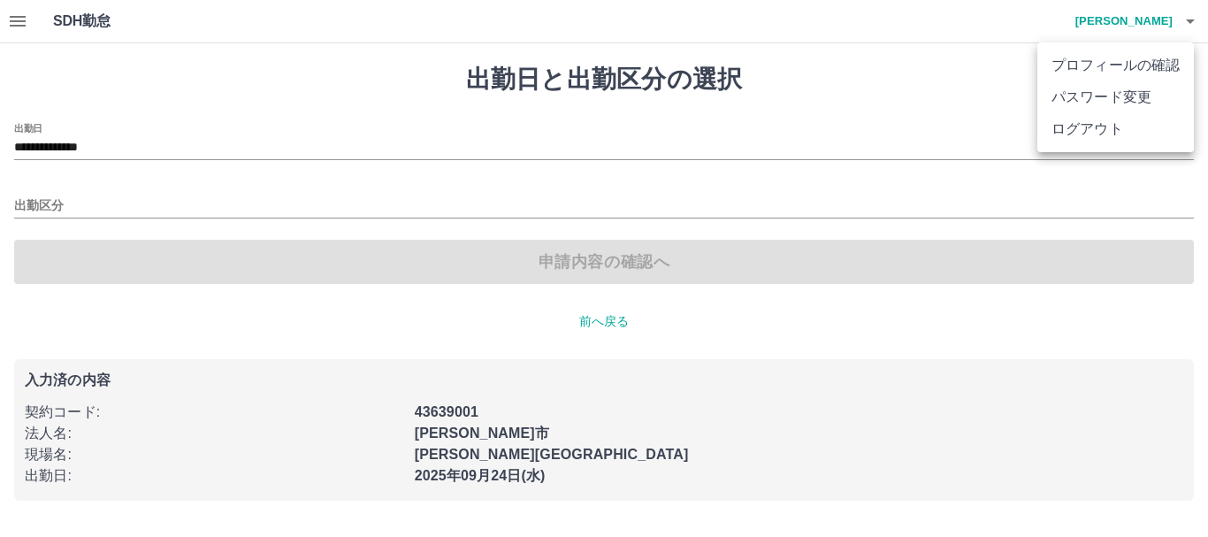
click at [21, 27] on div at bounding box center [604, 268] width 1208 height 537
click at [21, 27] on icon "button" at bounding box center [18, 21] width 16 height 11
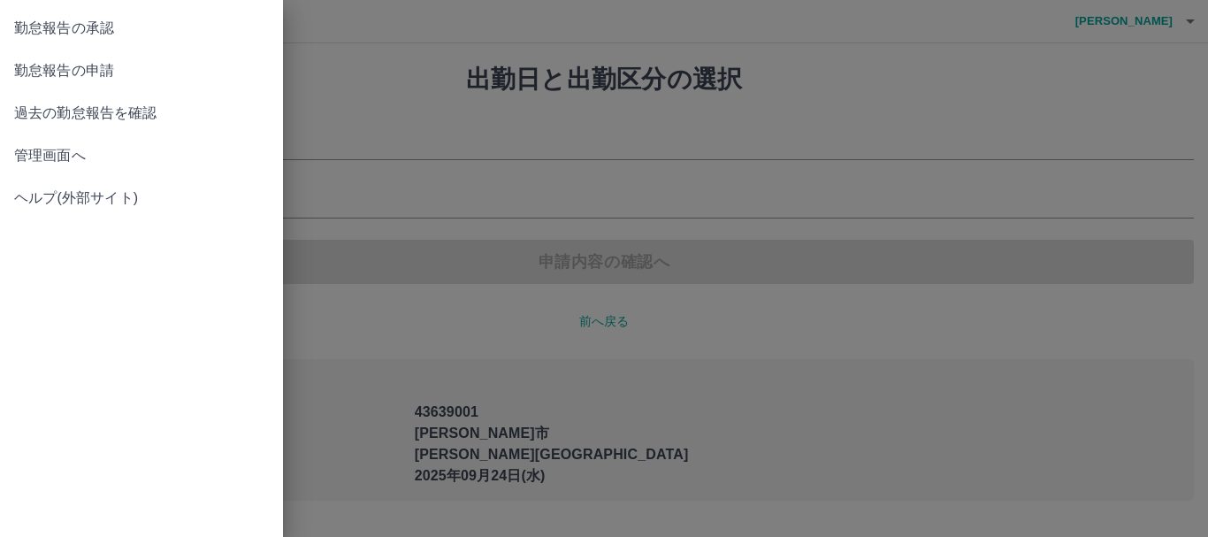
click at [64, 142] on link "管理画面へ" at bounding box center [141, 155] width 283 height 42
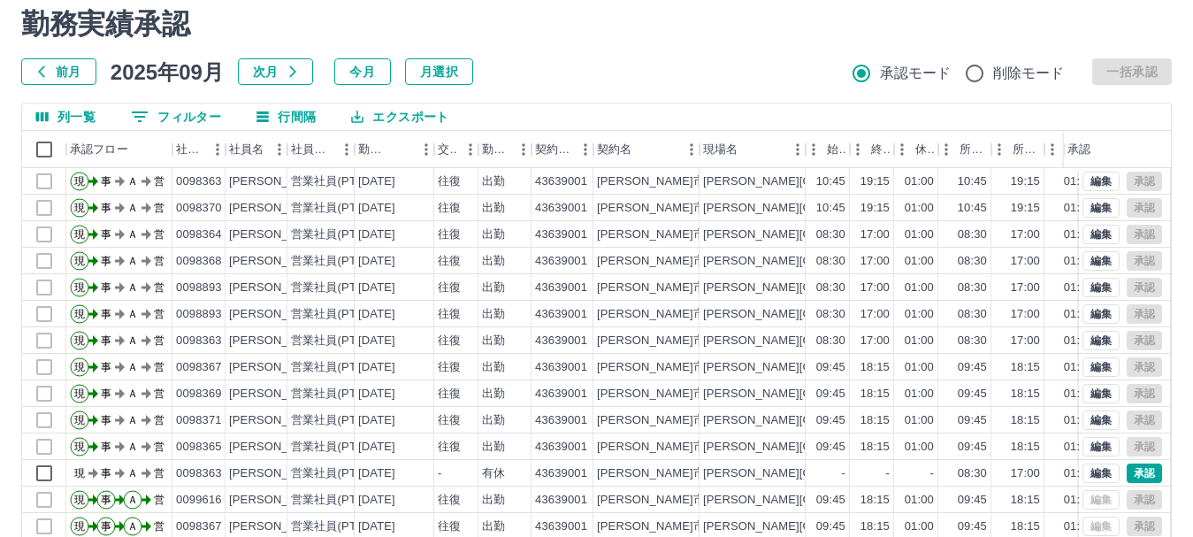
scroll to position [88, 0]
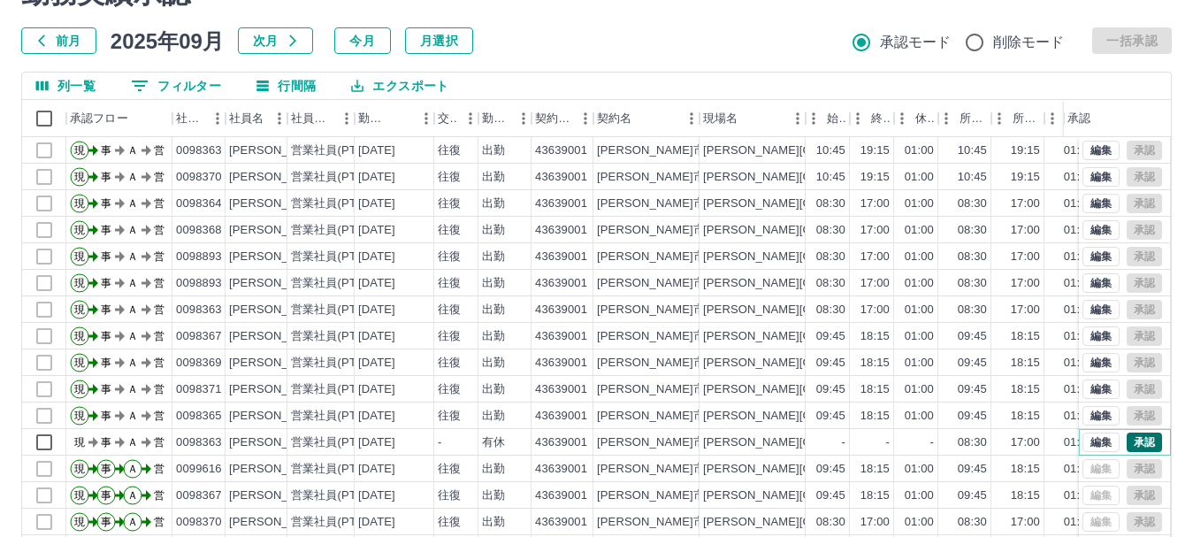
click at [1143, 439] on button "承認" at bounding box center [1143, 441] width 35 height 19
